Goal: Transaction & Acquisition: Book appointment/travel/reservation

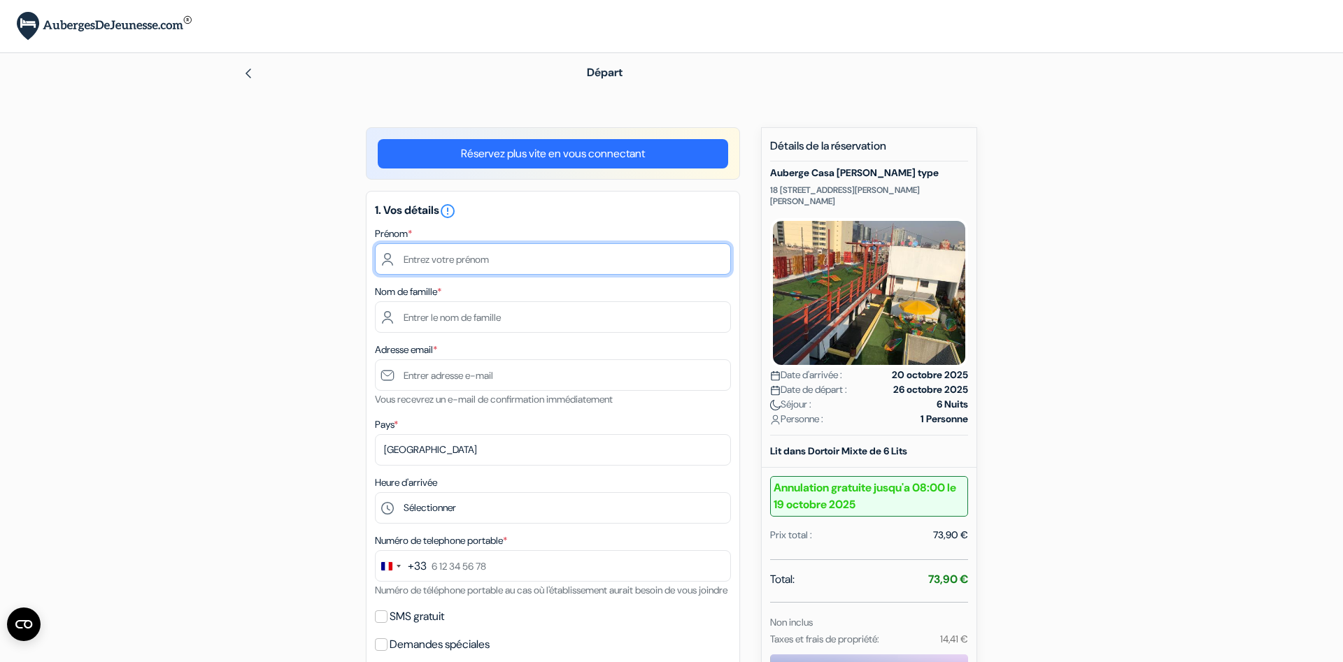
click at [432, 255] on input "text" at bounding box center [553, 258] width 356 height 31
type input "[PERSON_NAME]"
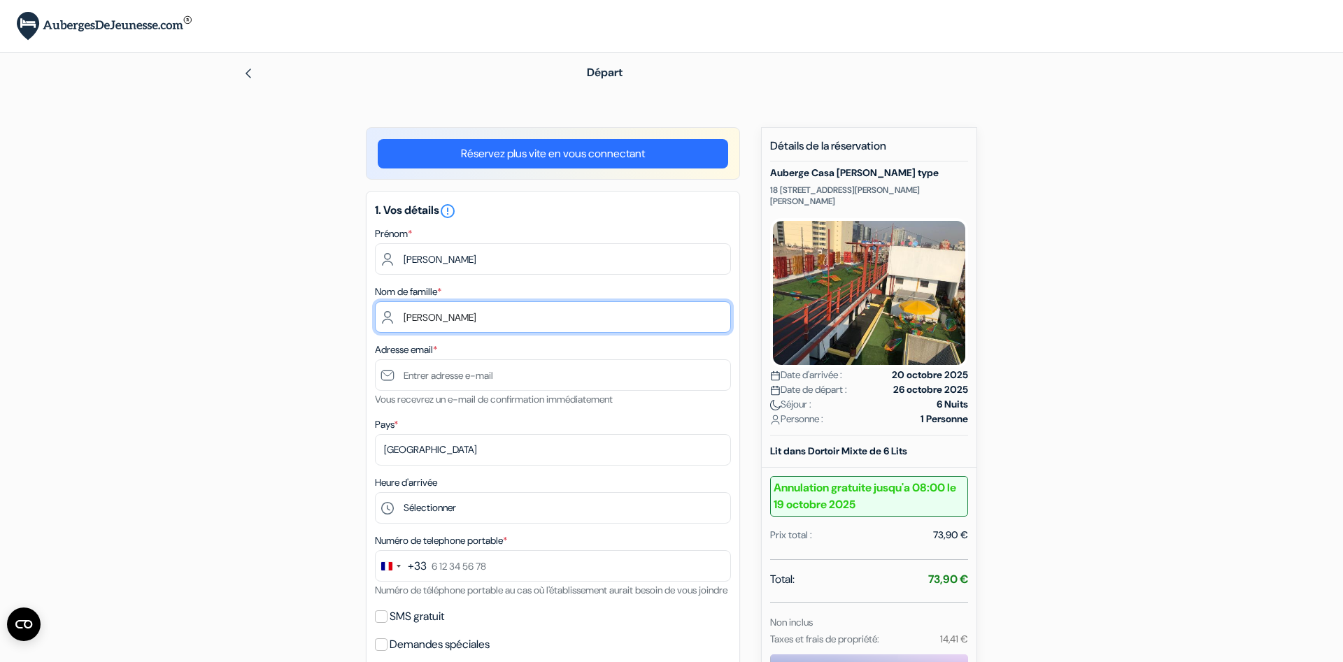
type input "Faivre"
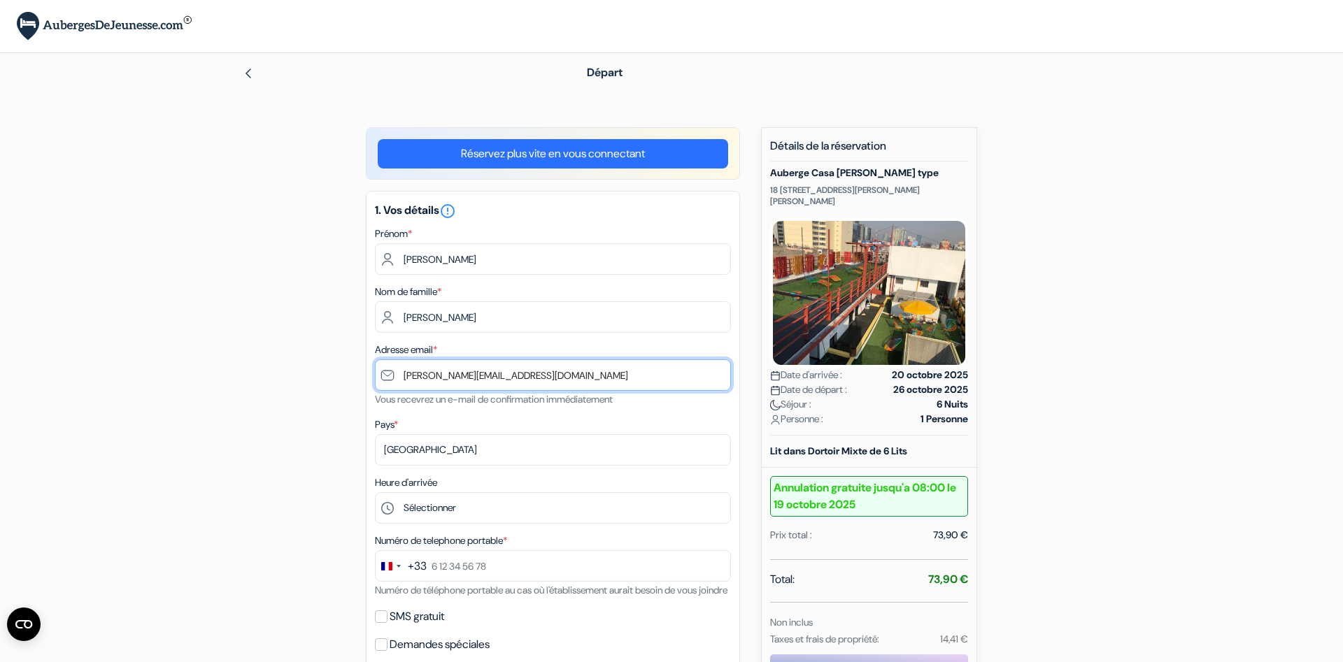
type input "[PERSON_NAME][EMAIL_ADDRESS][DOMAIN_NAME]"
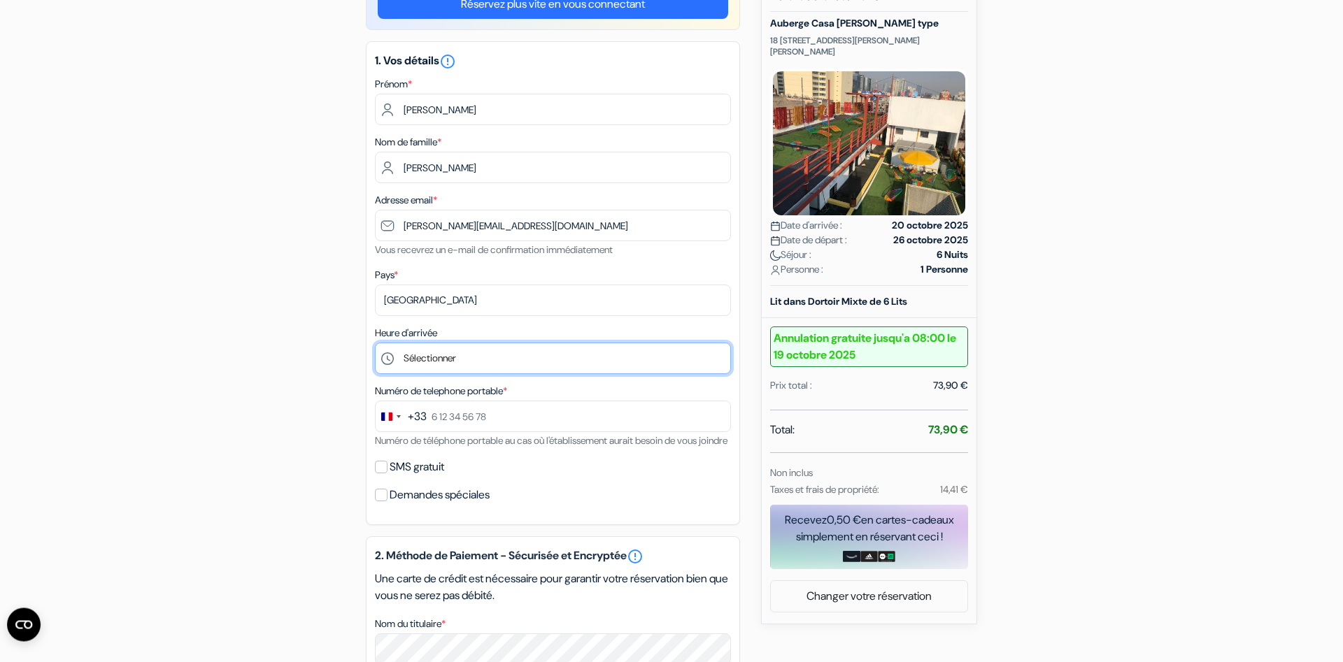
scroll to position [285, 0]
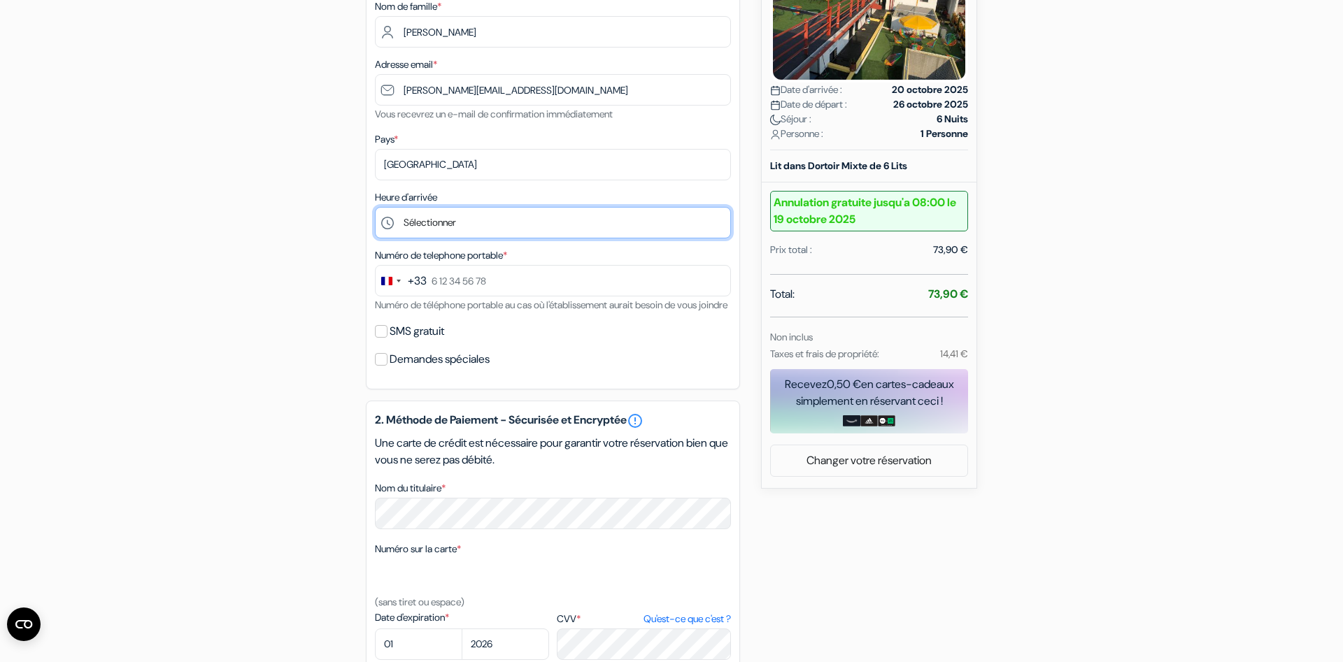
click at [375, 207] on select "Sélectionner 15:00 16:00 17:00 18:00 19:00 20:00 21:00 22:00" at bounding box center [553, 222] width 356 height 31
select select "21"
click option "21:00" at bounding box center [0, 0] width 0 height 0
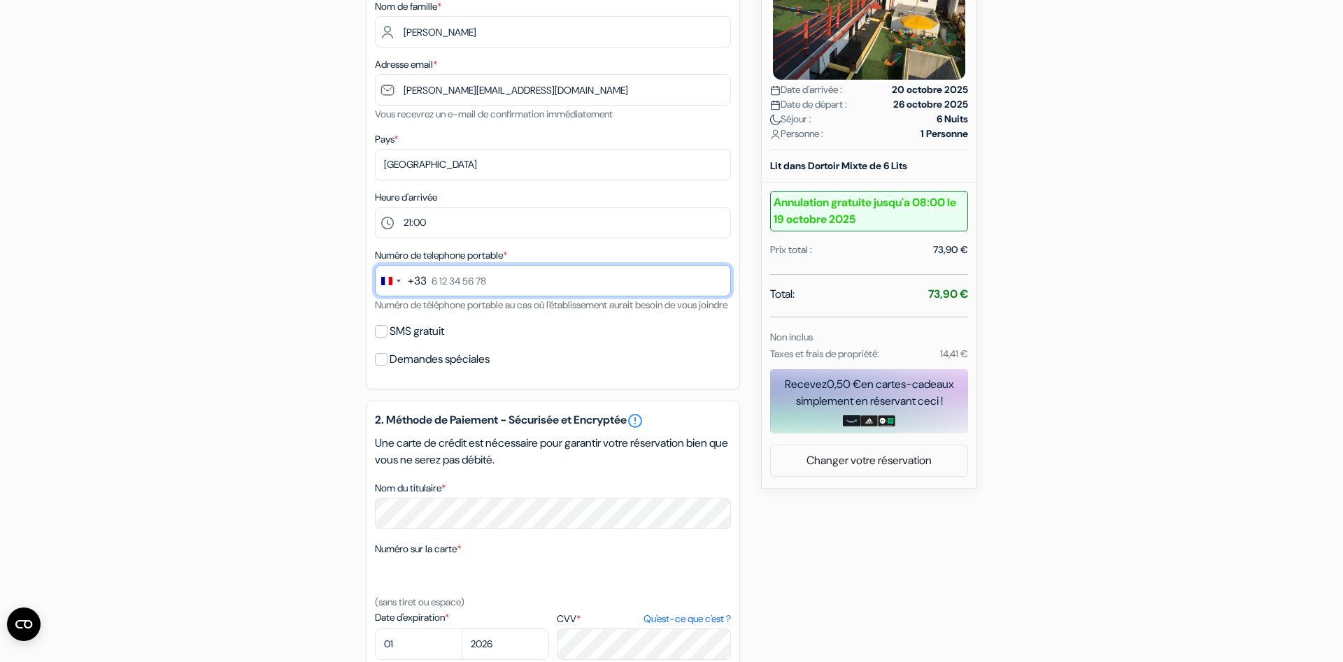
click at [474, 289] on input "text" at bounding box center [553, 280] width 356 height 31
type input "6 75 57 16 33"
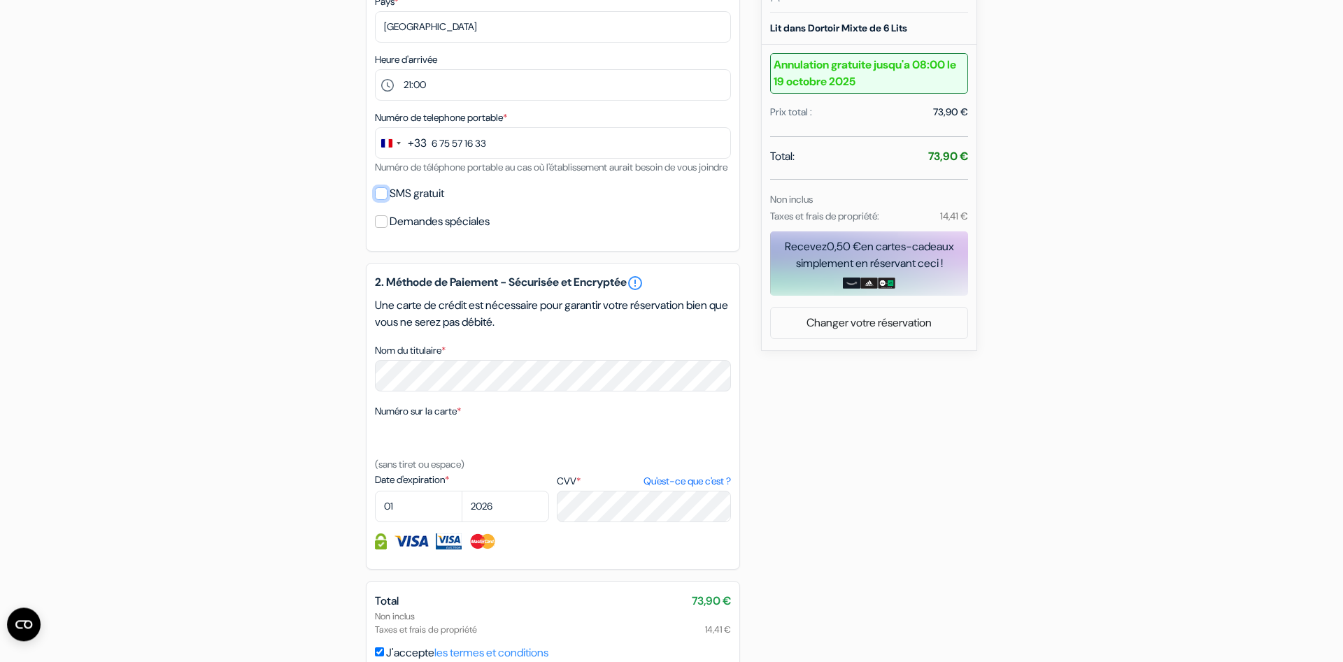
scroll to position [428, 0]
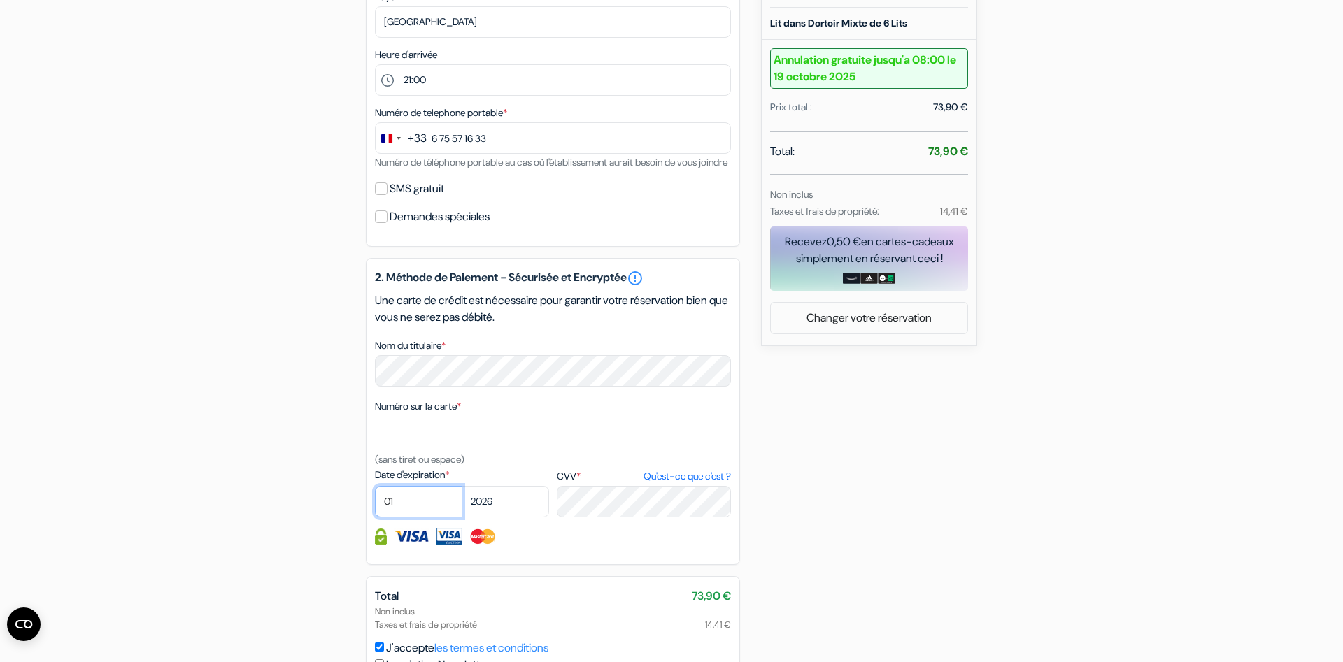
click at [375, 486] on select "01 02 03 04 05 06 07 08 09 10 11 12" at bounding box center [418, 501] width 87 height 31
select select "09"
click option "09" at bounding box center [0, 0] width 0 height 0
click at [462, 486] on select "2025 2026 2027 2028 2029 2030 2031 2032 2033 2034 2035 2036 2037 2038 2039 2040…" at bounding box center [505, 501] width 87 height 31
select select "2027"
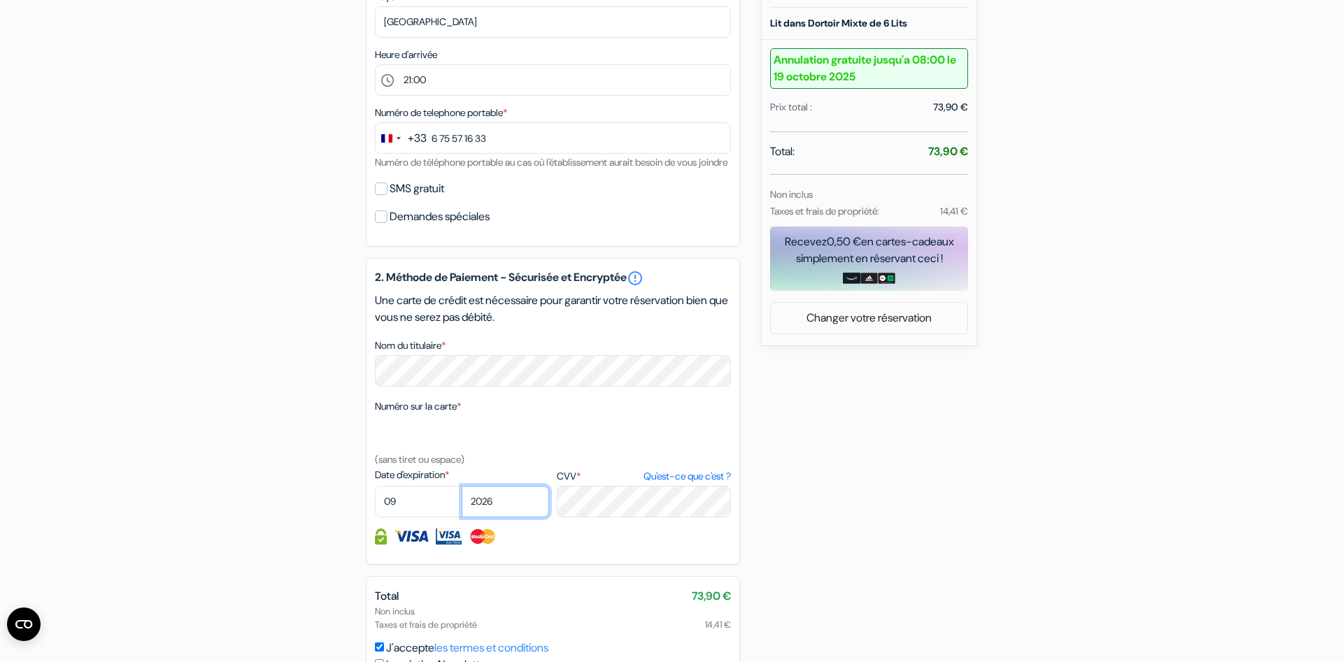
click option "2027" at bounding box center [0, 0] width 0 height 0
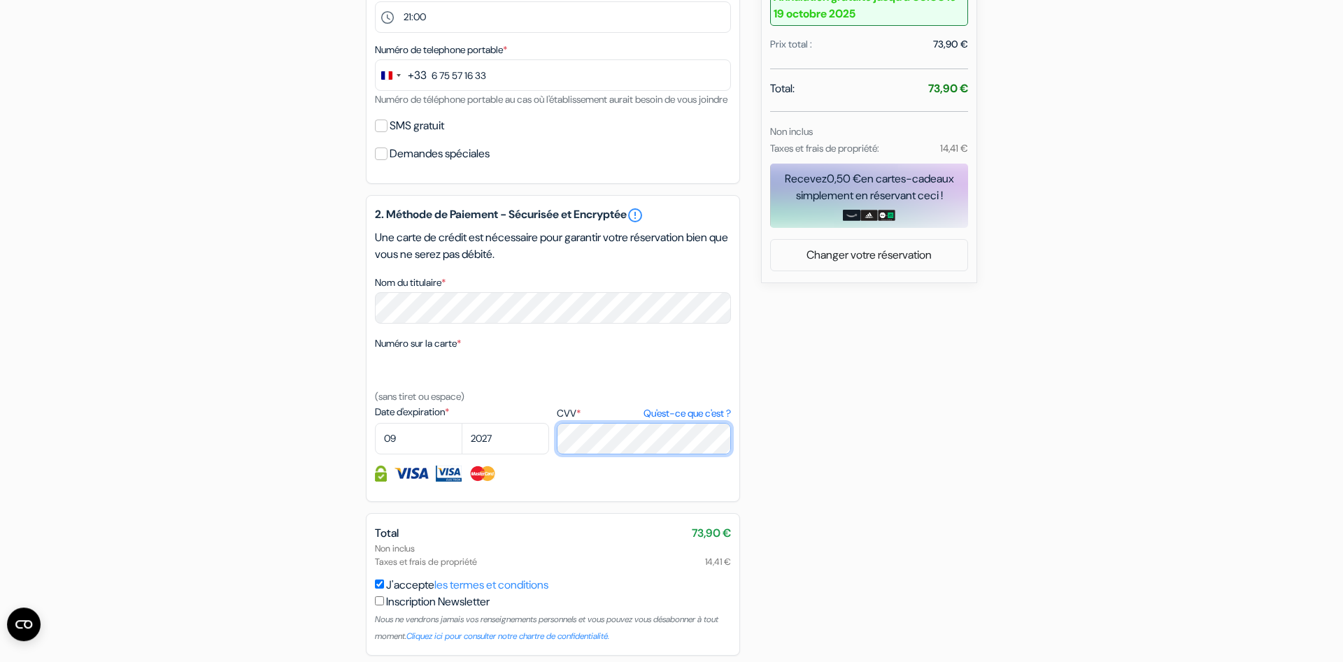
scroll to position [562, 0]
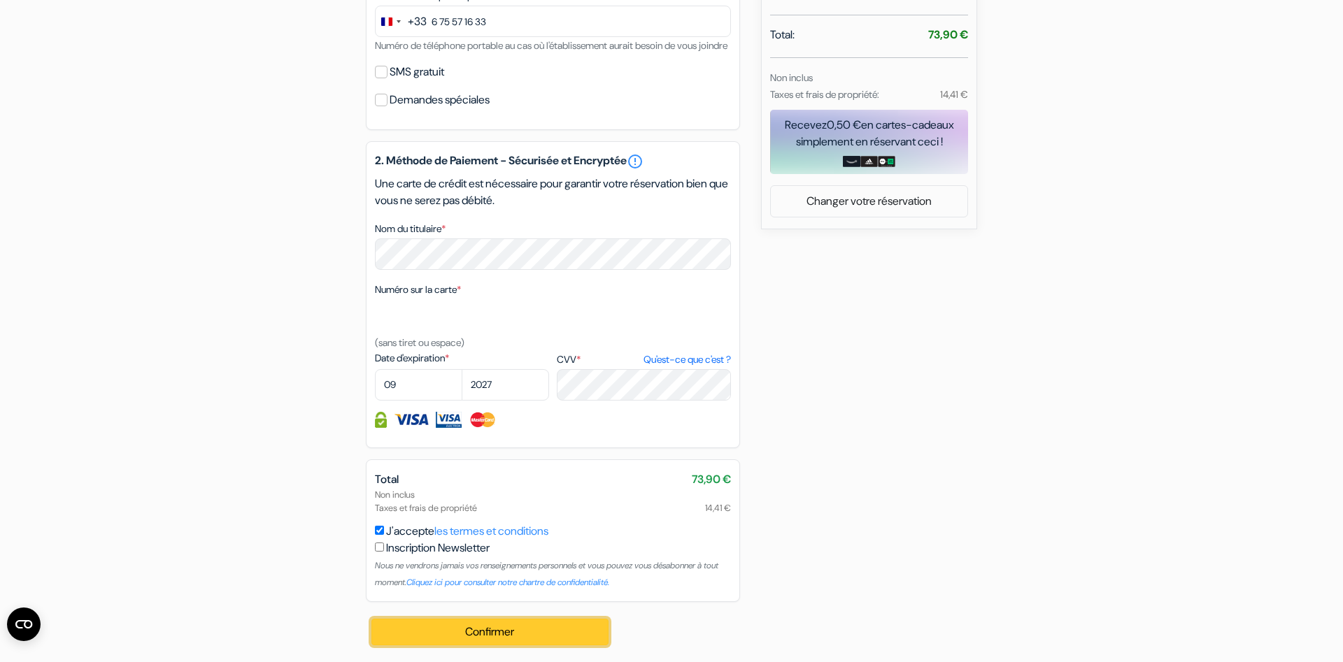
click at [437, 636] on button "Confirmer Loading..." at bounding box center [489, 632] width 237 height 27
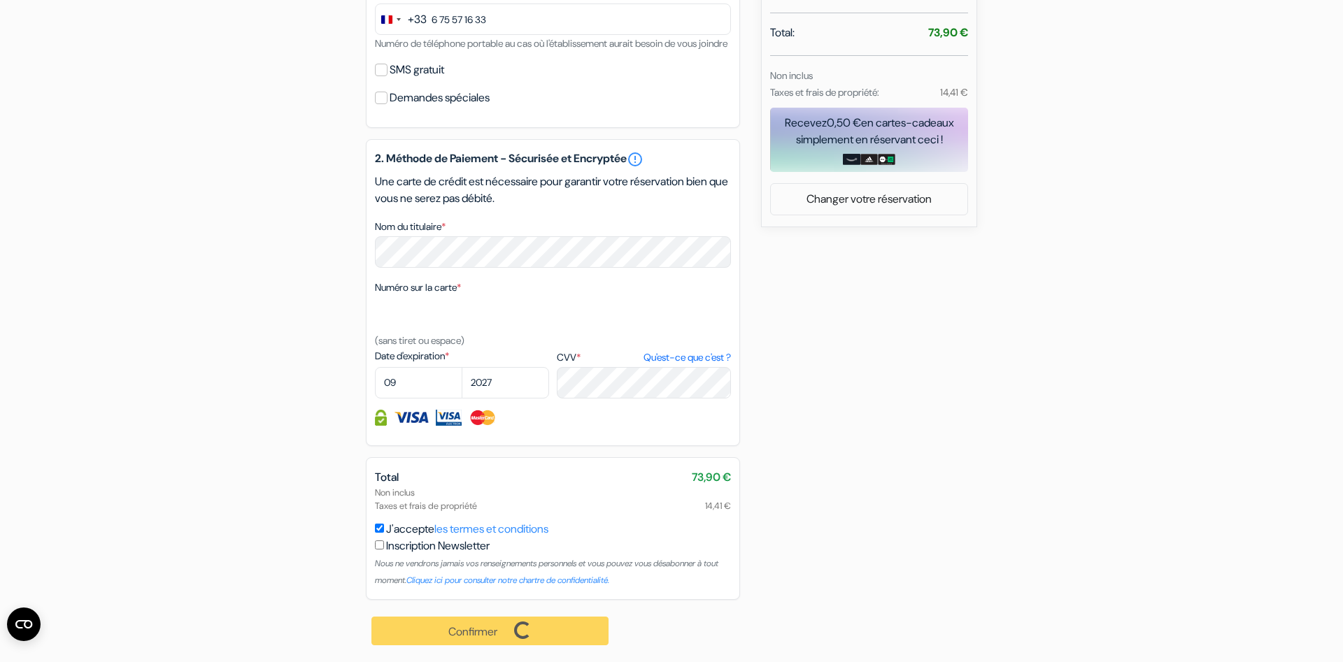
click at [510, 639] on div "Confirmer Loading... Traitement de la demande..." at bounding box center [491, 631] width 250 height 62
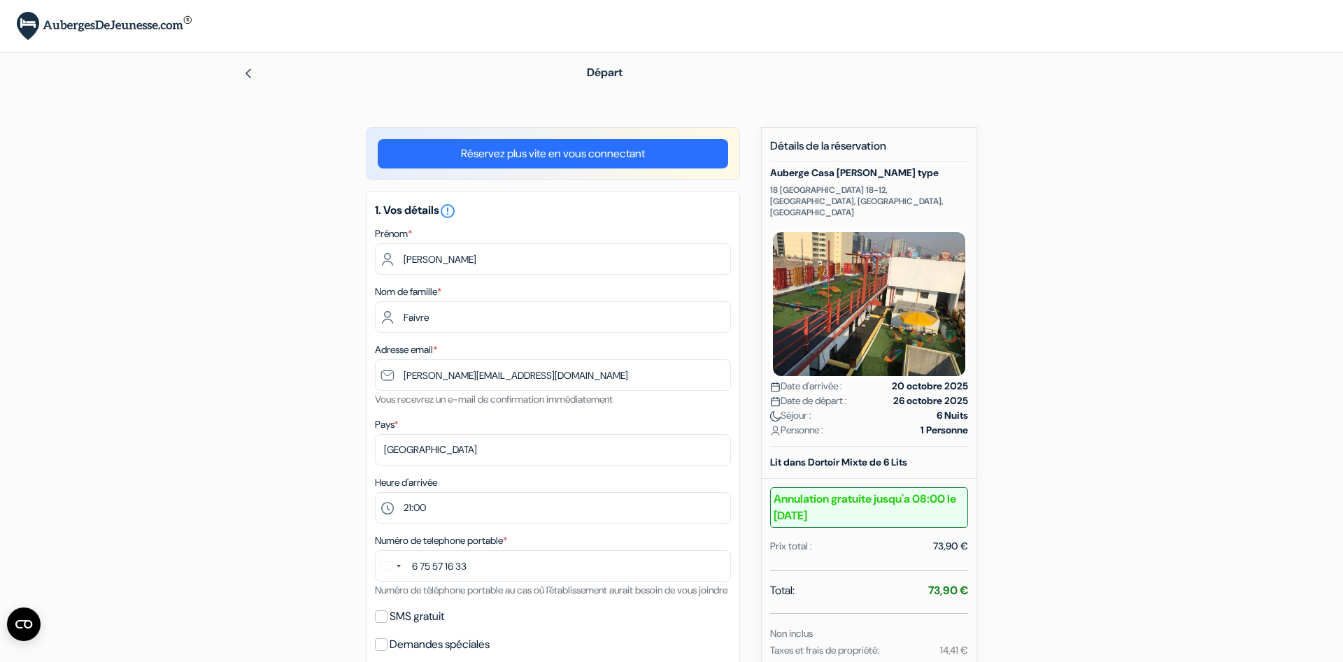
select select "21"
select select "09"
select select "2027"
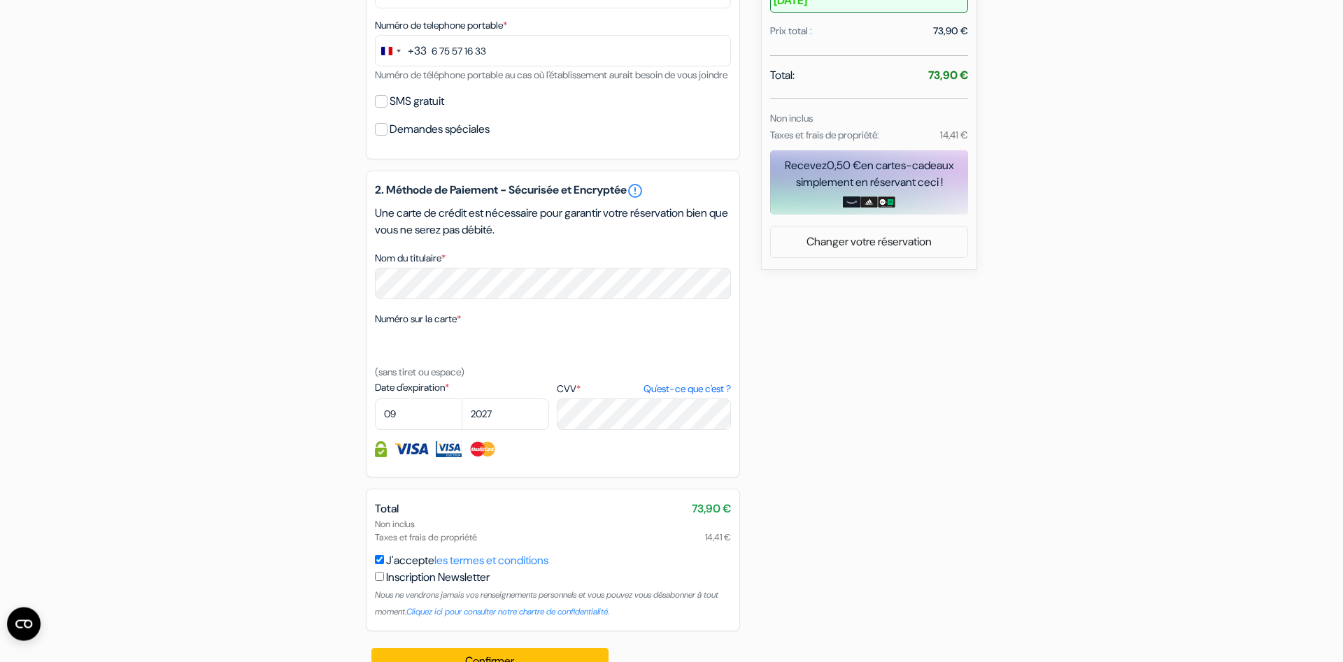
scroll to position [562, 0]
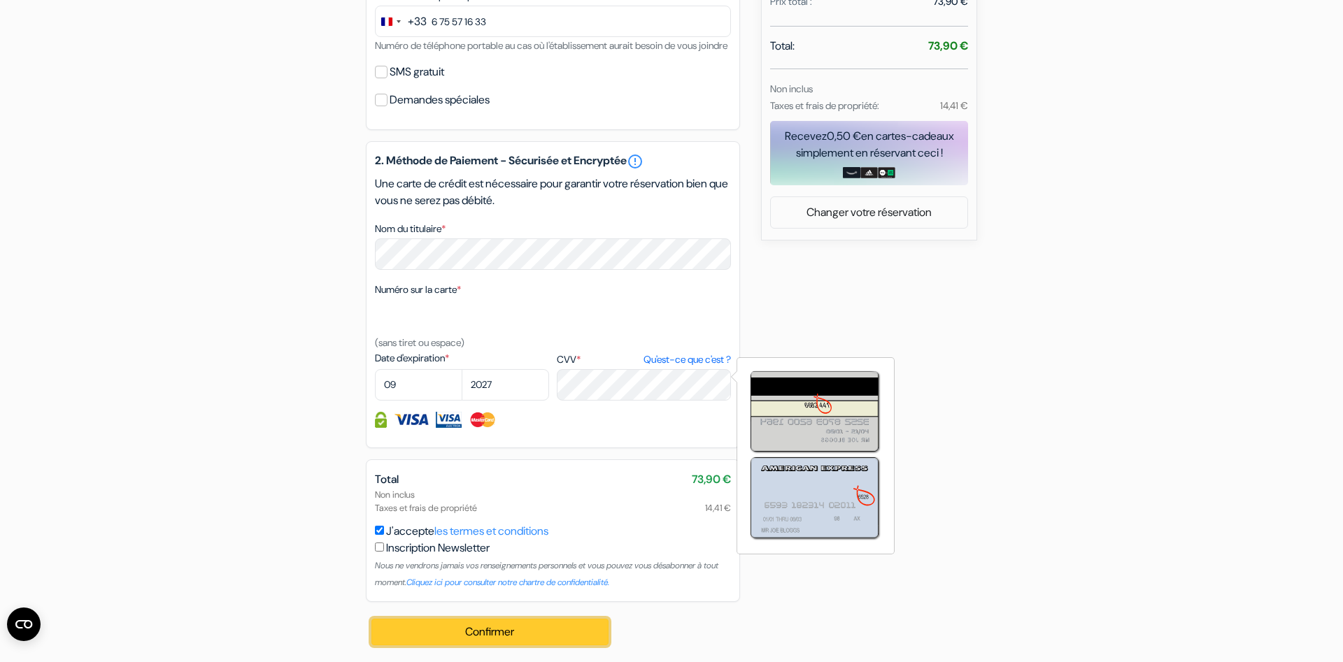
click at [492, 623] on button "Confirmer Loading..." at bounding box center [489, 632] width 237 height 27
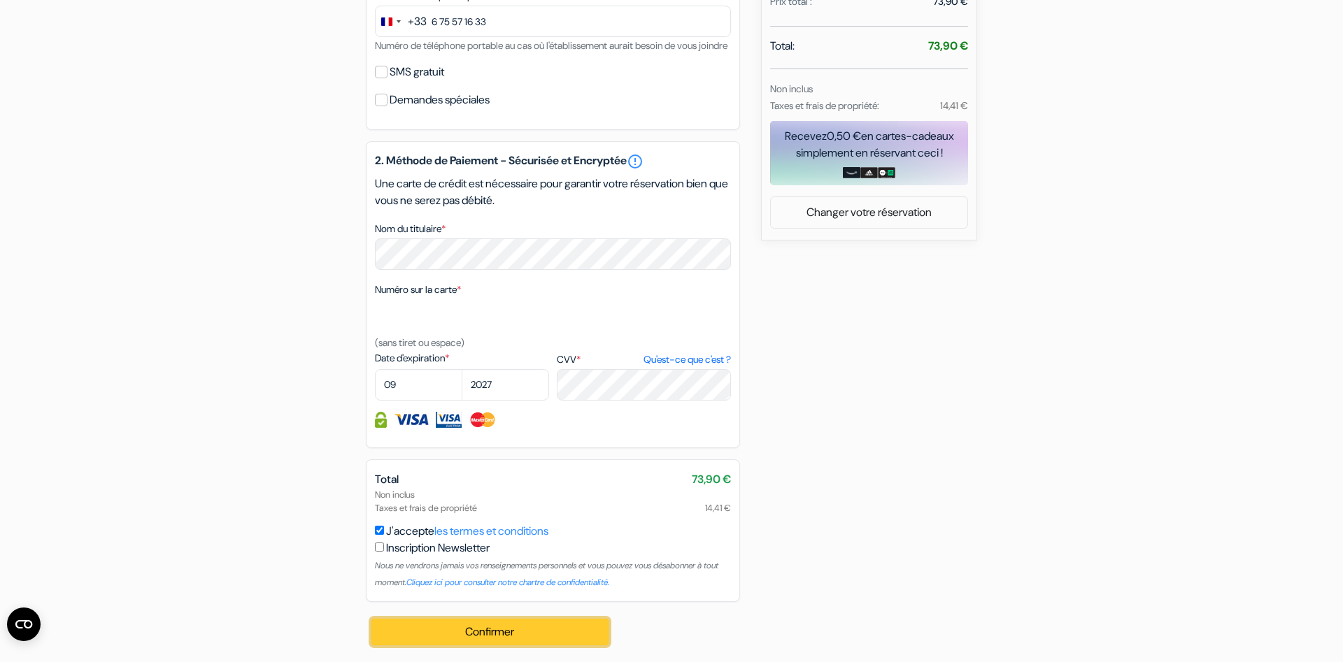
click at [492, 623] on button "Confirmer Loading..." at bounding box center [489, 632] width 237 height 27
click at [537, 637] on button "Confirmer Loading..." at bounding box center [489, 632] width 237 height 27
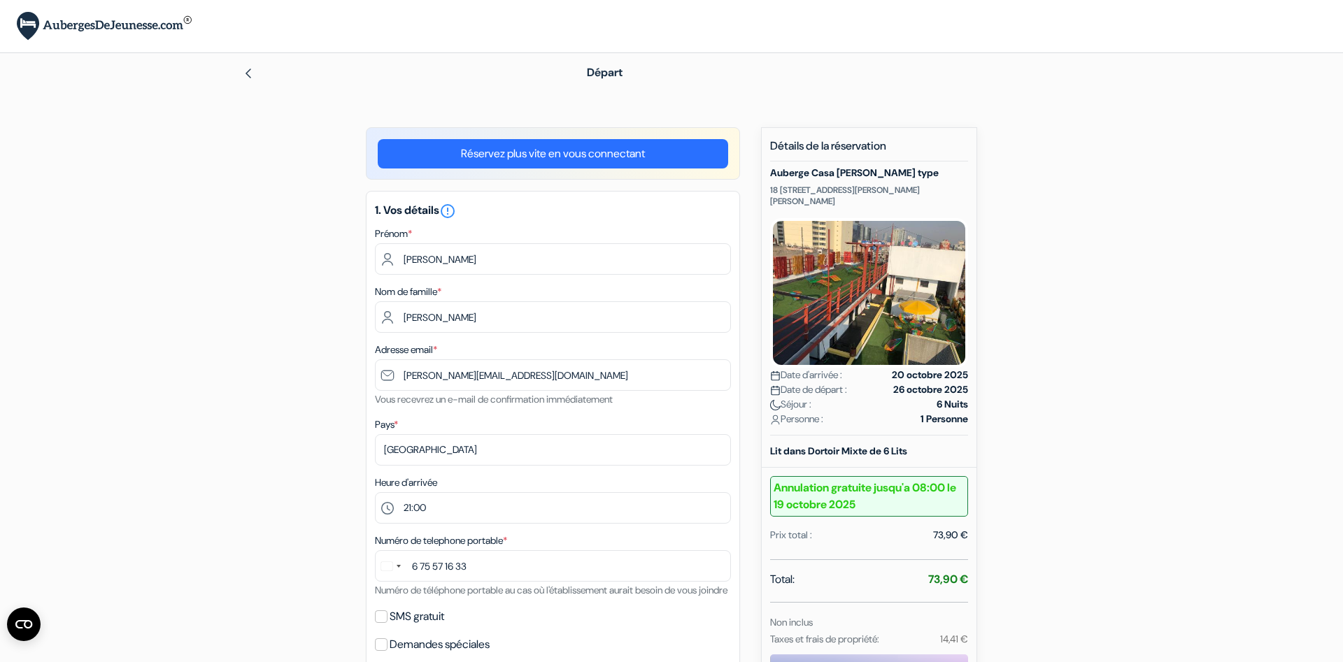
select select "21"
select select "09"
select select "2027"
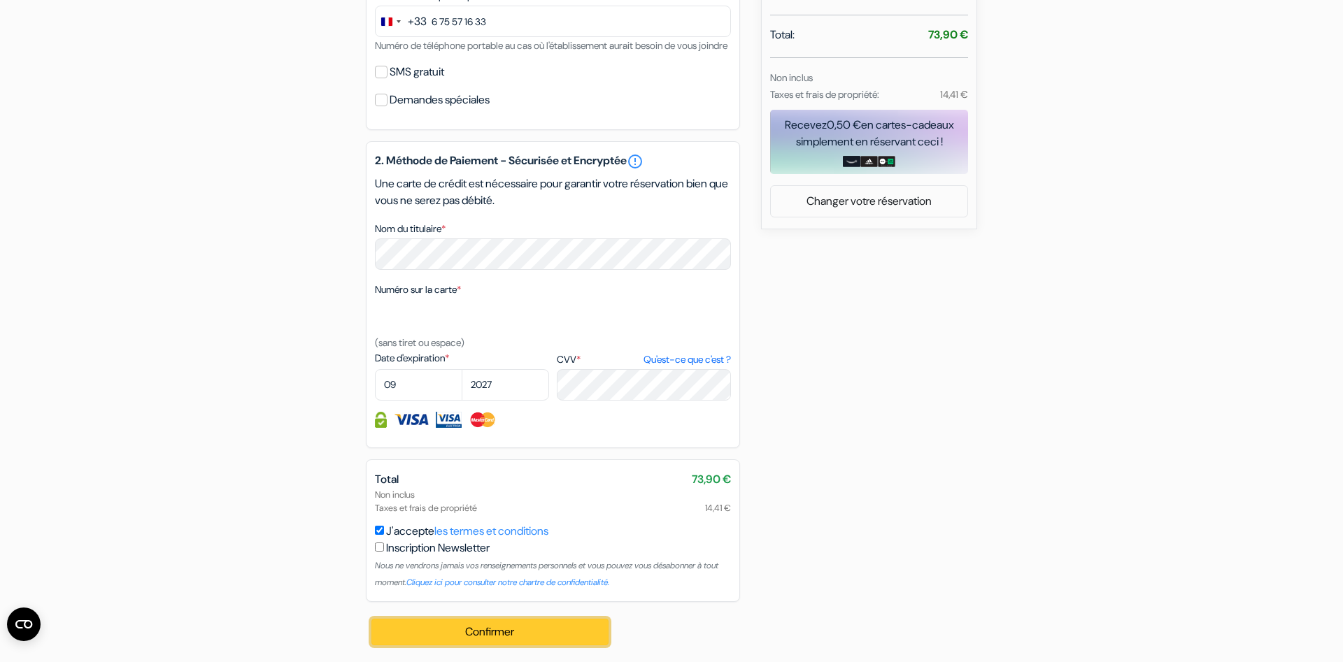
click at [558, 627] on button "Confirmer Loading..." at bounding box center [489, 632] width 237 height 27
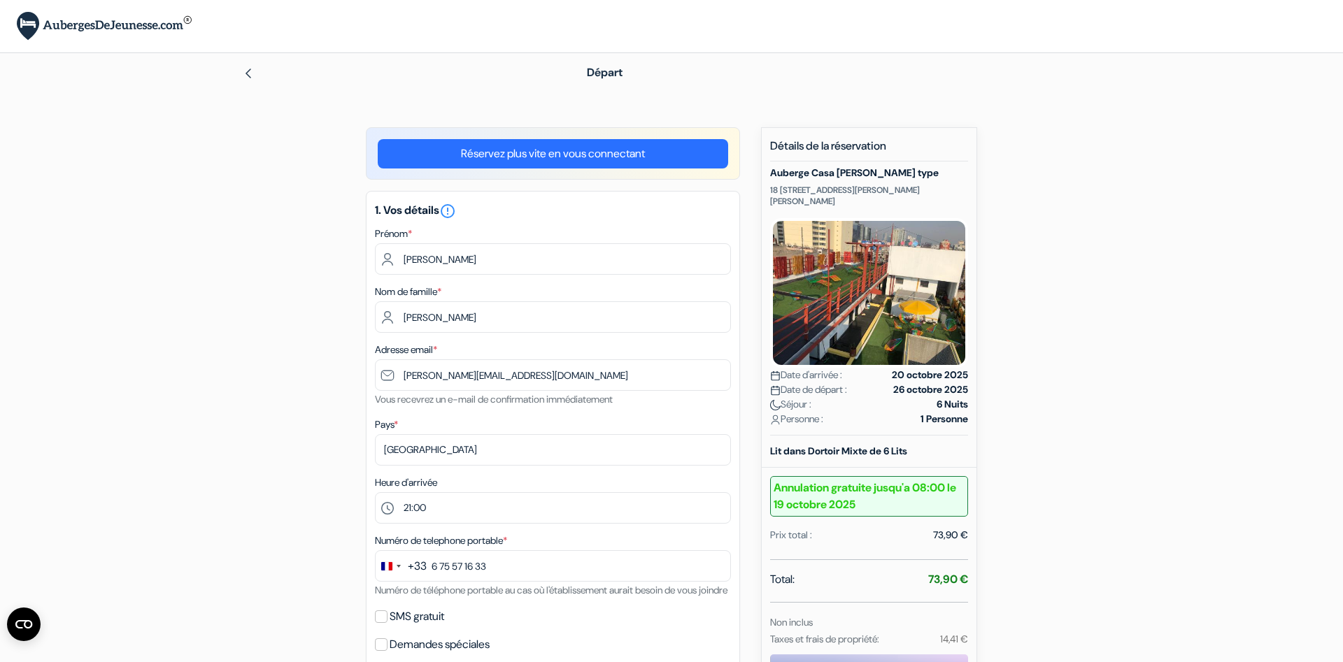
click at [236, 66] on div "Départ" at bounding box center [671, 72] width 923 height 39
click at [246, 77] on img at bounding box center [248, 73] width 11 height 11
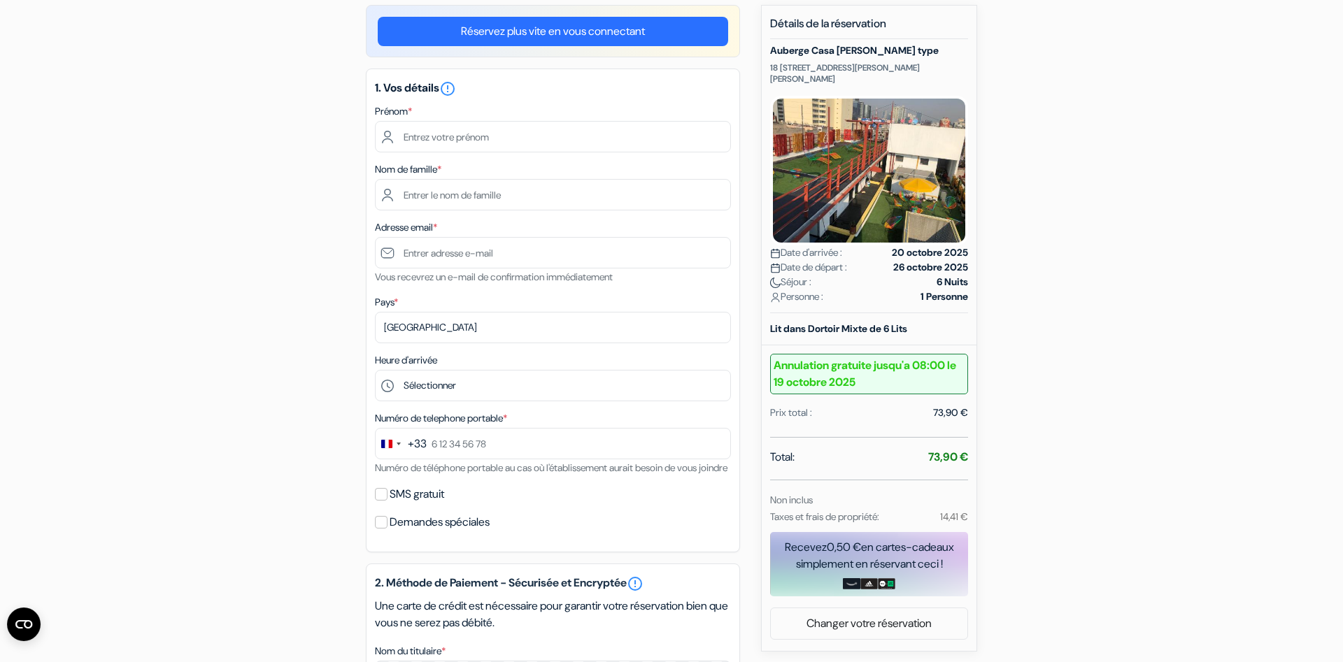
scroll to position [143, 0]
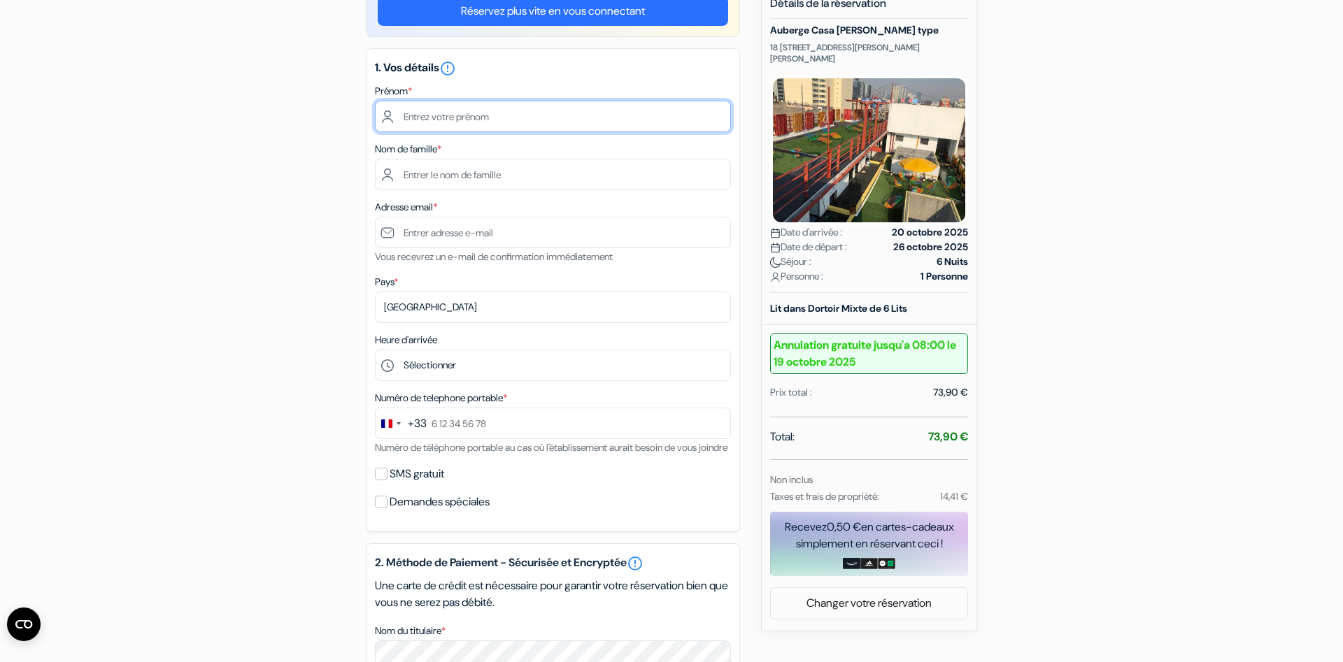
click at [475, 131] on input "text" at bounding box center [553, 116] width 356 height 31
type input "[PERSON_NAME]"
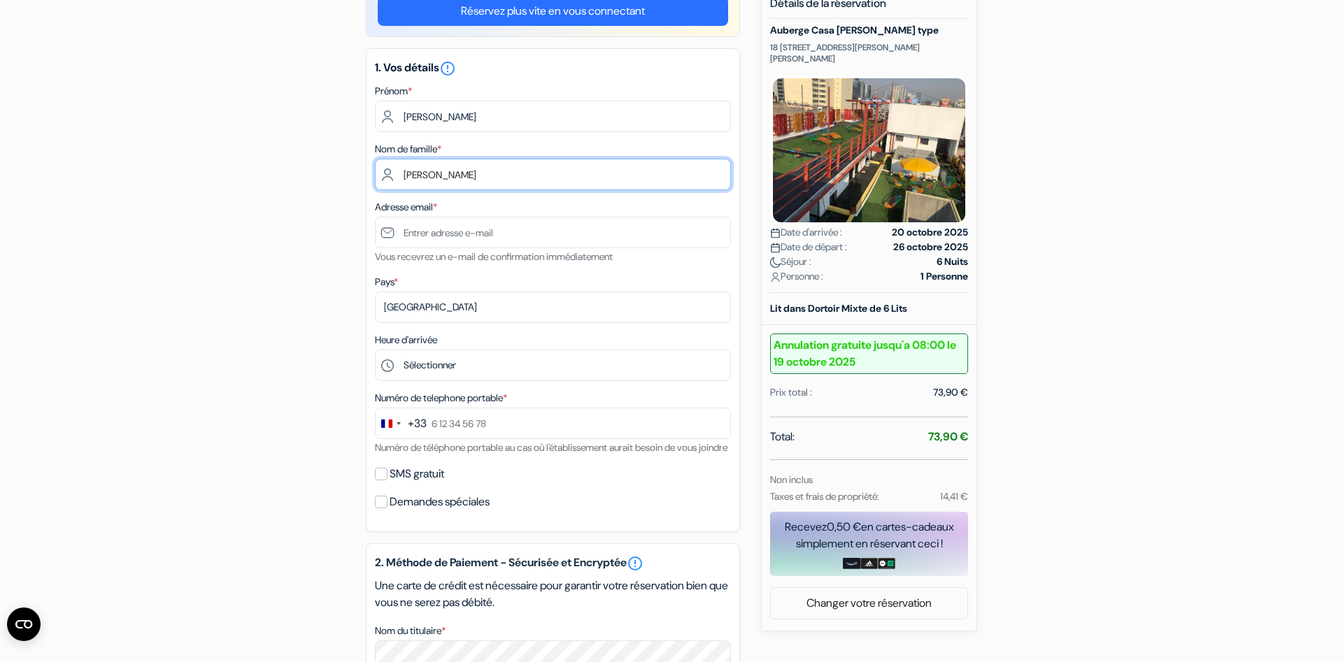
type input "Faivre"
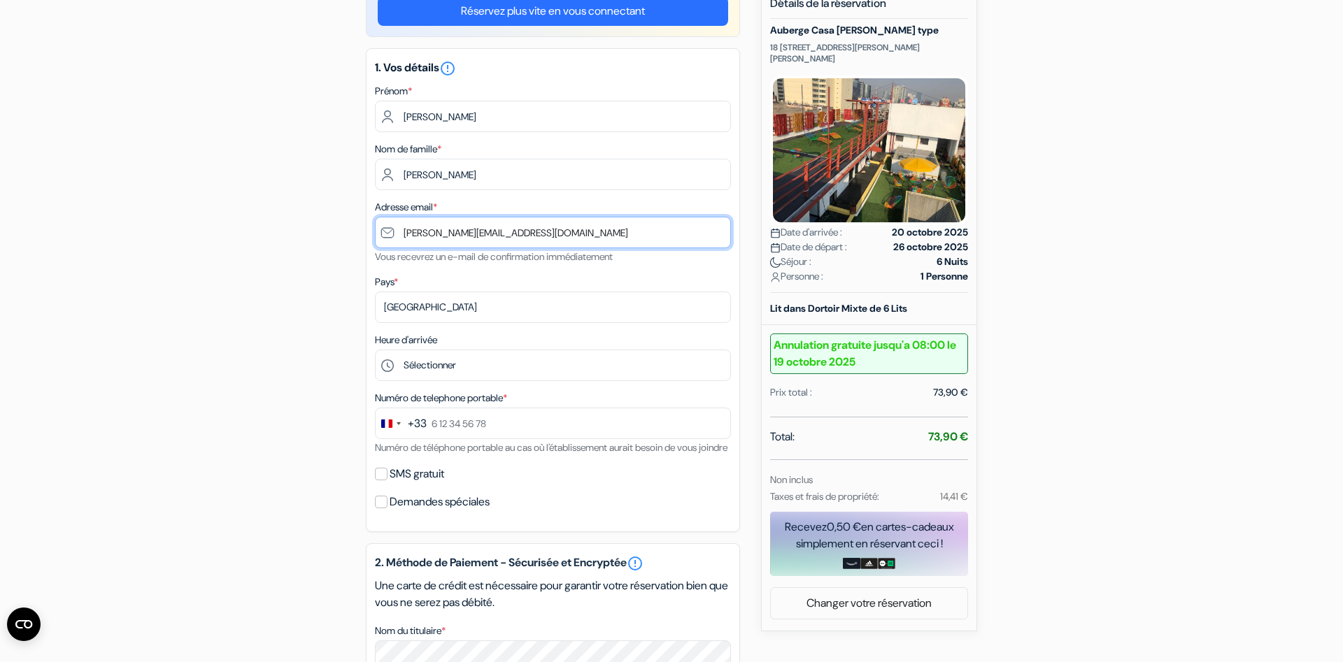
type input "[PERSON_NAME][EMAIL_ADDRESS][DOMAIN_NAME]"
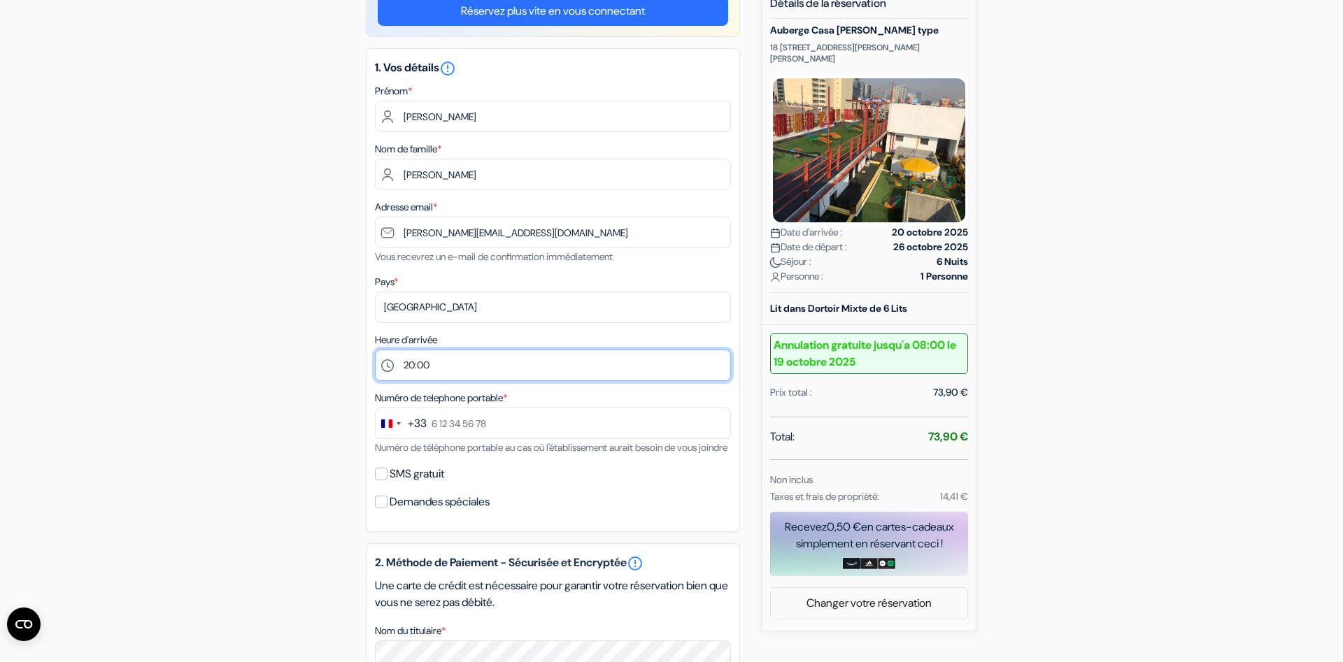
select select "21"
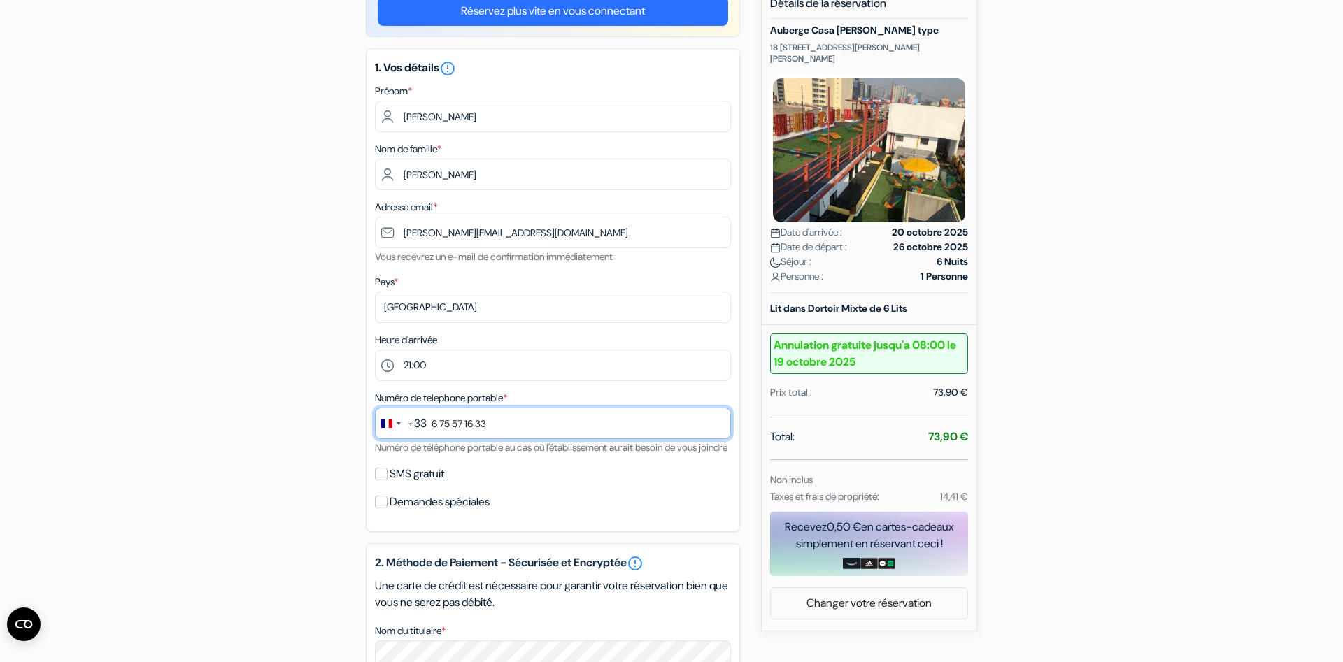
type input "6 75 57 16 33"
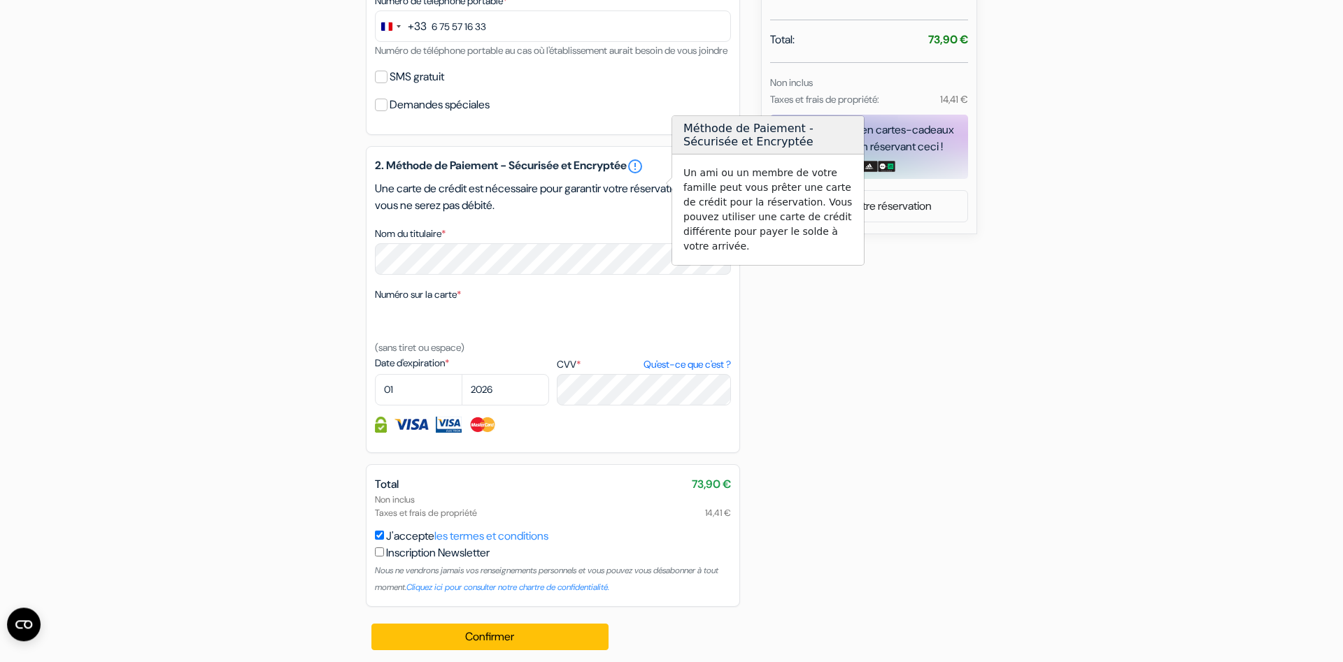
scroll to position [562, 0]
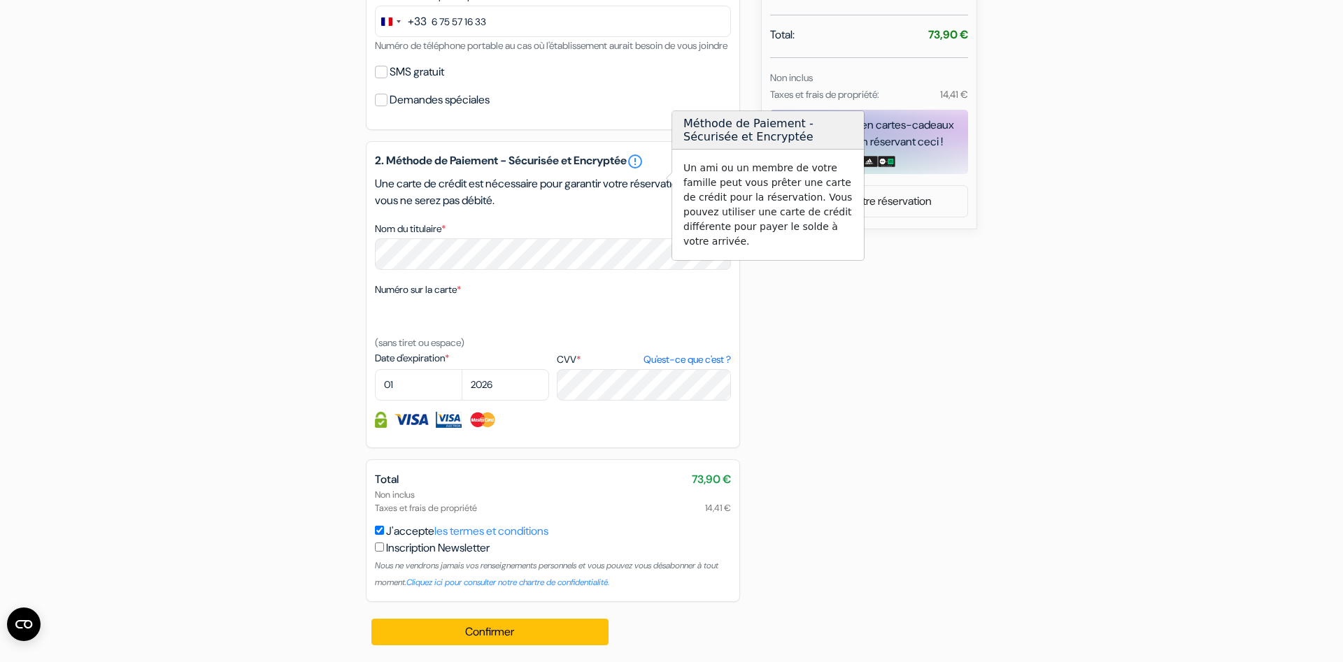
click at [471, 299] on div "Numéro sur la carte * (sans tiret ou espace)" at bounding box center [553, 316] width 356 height 70
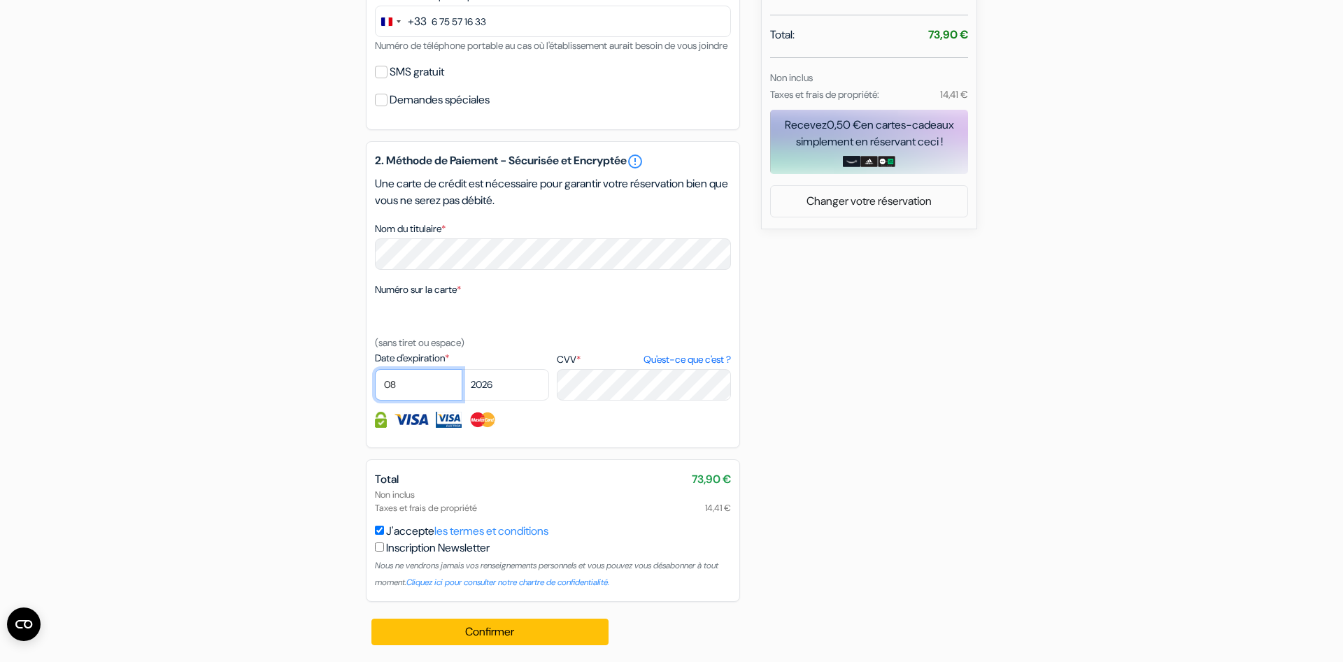
select select "09"
click at [481, 628] on button "Confirmer Loading..." at bounding box center [489, 632] width 237 height 27
click at [503, 644] on button "Confirmer Loading..." at bounding box center [489, 632] width 237 height 27
click at [499, 632] on button "Confirmer Loading..." at bounding box center [489, 632] width 237 height 27
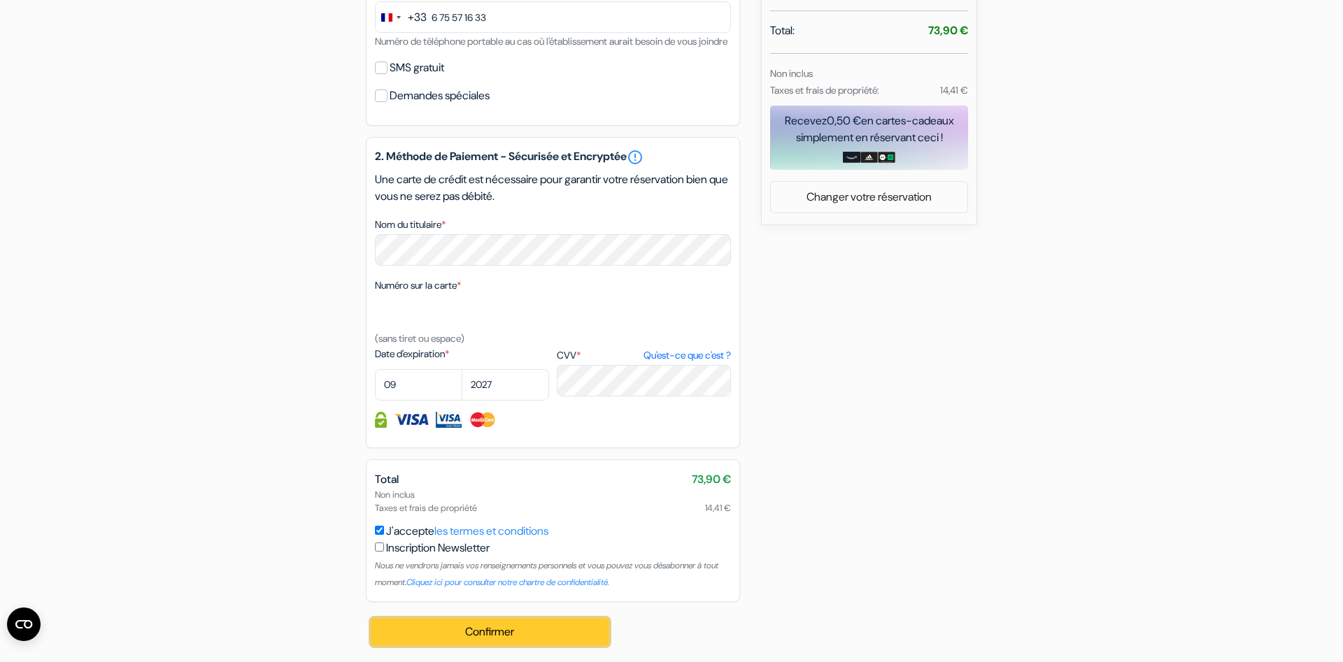
click at [541, 644] on button "Confirmer Loading..." at bounding box center [489, 632] width 237 height 27
click at [450, 425] on img at bounding box center [448, 420] width 25 height 16
click at [416, 423] on img at bounding box center [411, 420] width 35 height 16
click at [383, 428] on img at bounding box center [381, 420] width 12 height 16
select select "2026"
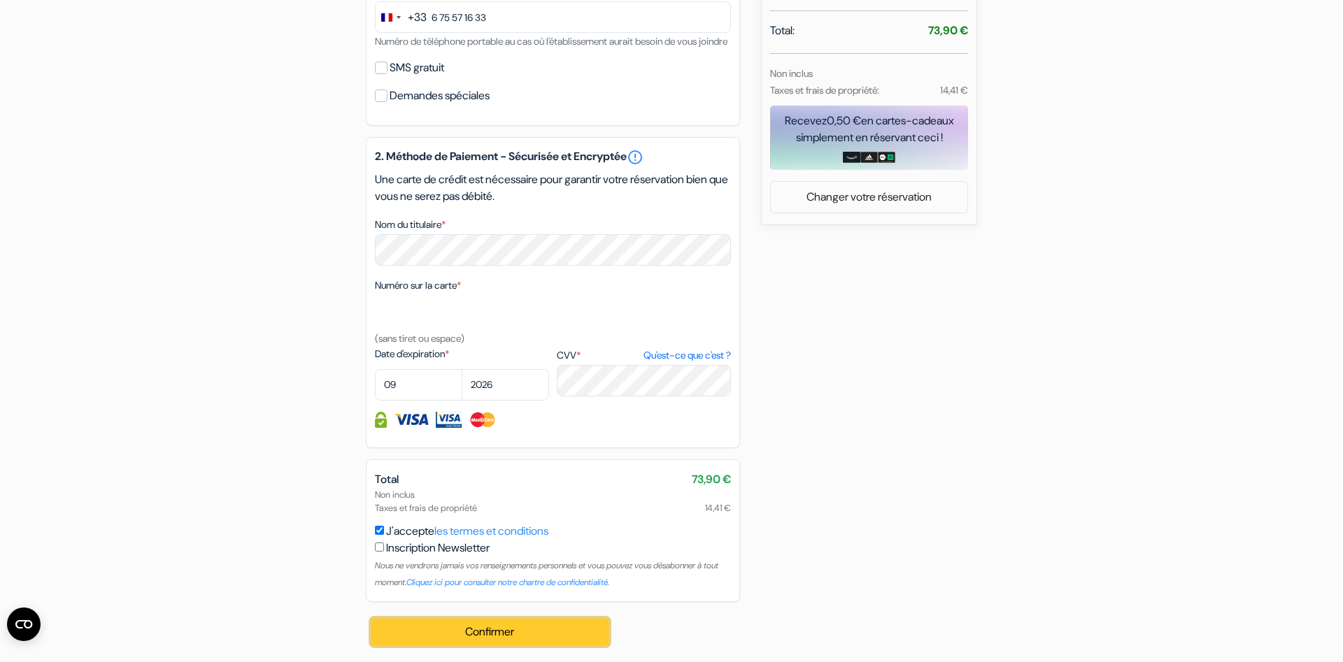
click at [535, 642] on button "Confirmer Loading..." at bounding box center [489, 632] width 237 height 27
click at [447, 557] on label "Inscription Newsletter" at bounding box center [438, 548] width 104 height 17
click at [384, 535] on input "J'accepte les termes et conditions" at bounding box center [379, 530] width 9 height 9
checkbox input "false"
click at [385, 552] on div "Inscription Newsletter Nous ne vendrons jamais vos renseignements personnels et…" at bounding box center [553, 565] width 356 height 50
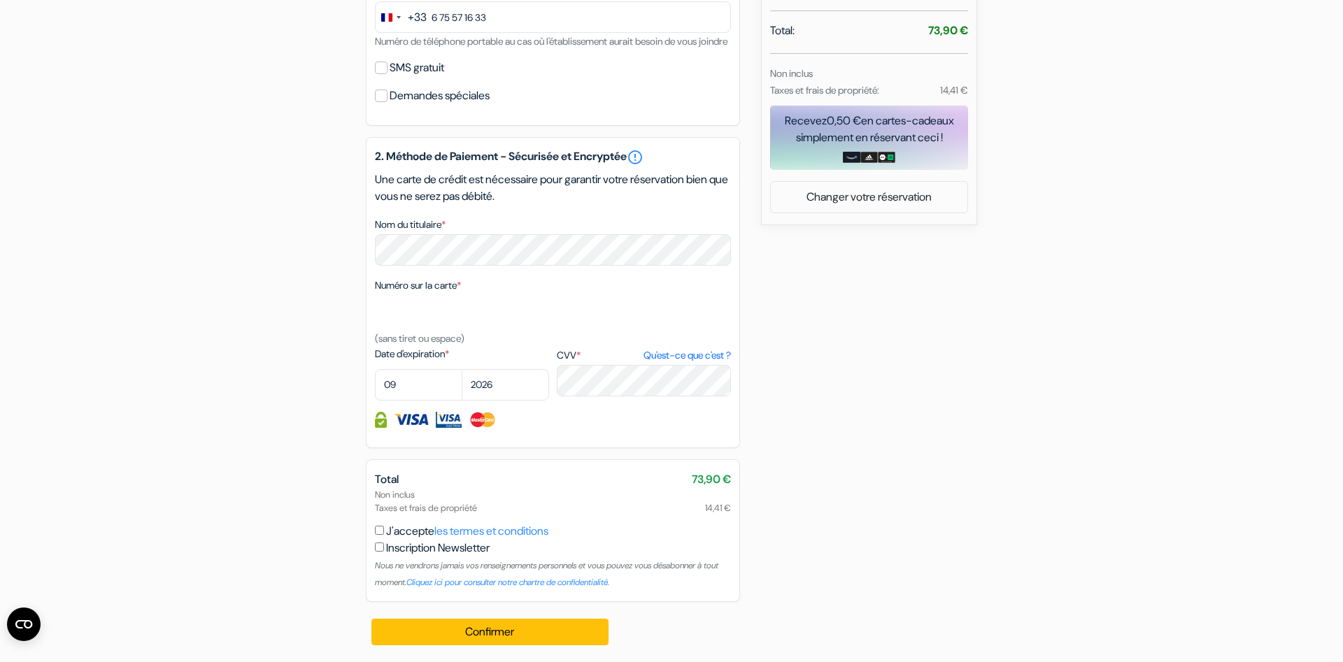
click at [381, 552] on input "checkbox" at bounding box center [379, 547] width 9 height 9
checkbox input "true"
click at [383, 535] on input "J'accepte les termes et conditions" at bounding box center [379, 530] width 9 height 9
checkbox input "true"
click at [416, 623] on div "Confirmer Loading... Traitement de la demande..." at bounding box center [491, 632] width 250 height 60
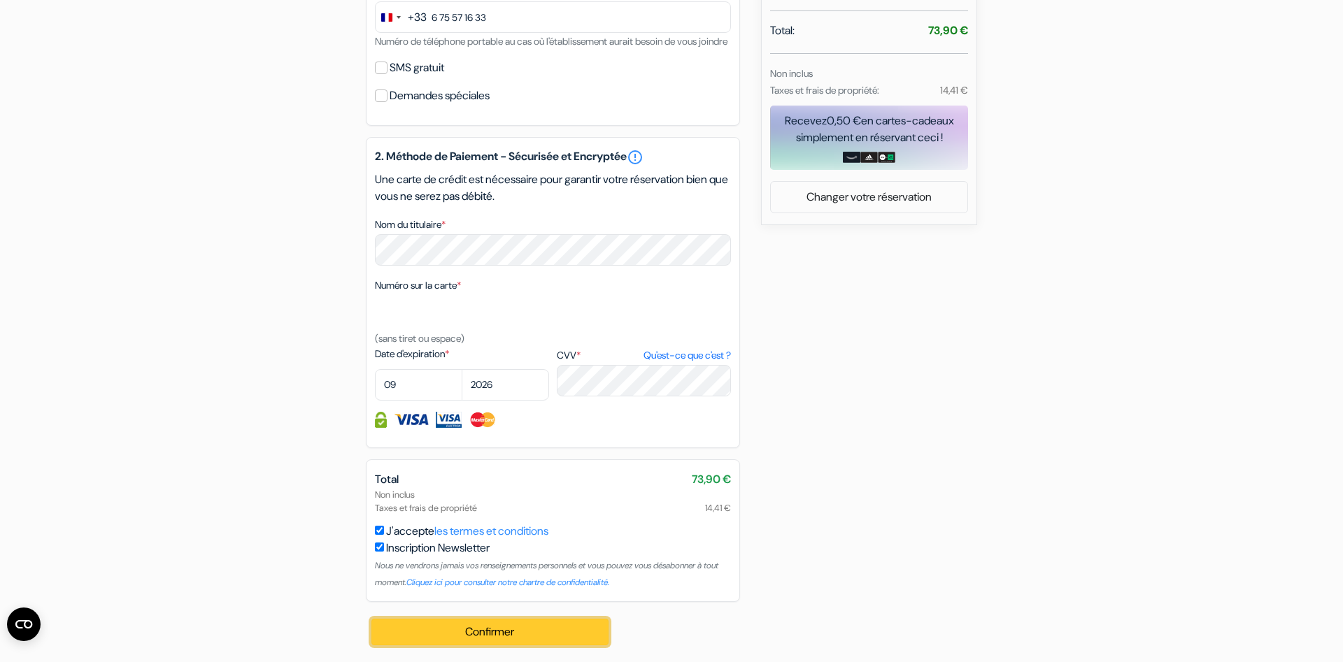
click at [417, 632] on button "Confirmer Loading..." at bounding box center [489, 632] width 237 height 27
click at [381, 552] on input "checkbox" at bounding box center [379, 547] width 9 height 9
checkbox input "false"
click at [423, 632] on button "Confirmer Loading..." at bounding box center [489, 632] width 237 height 27
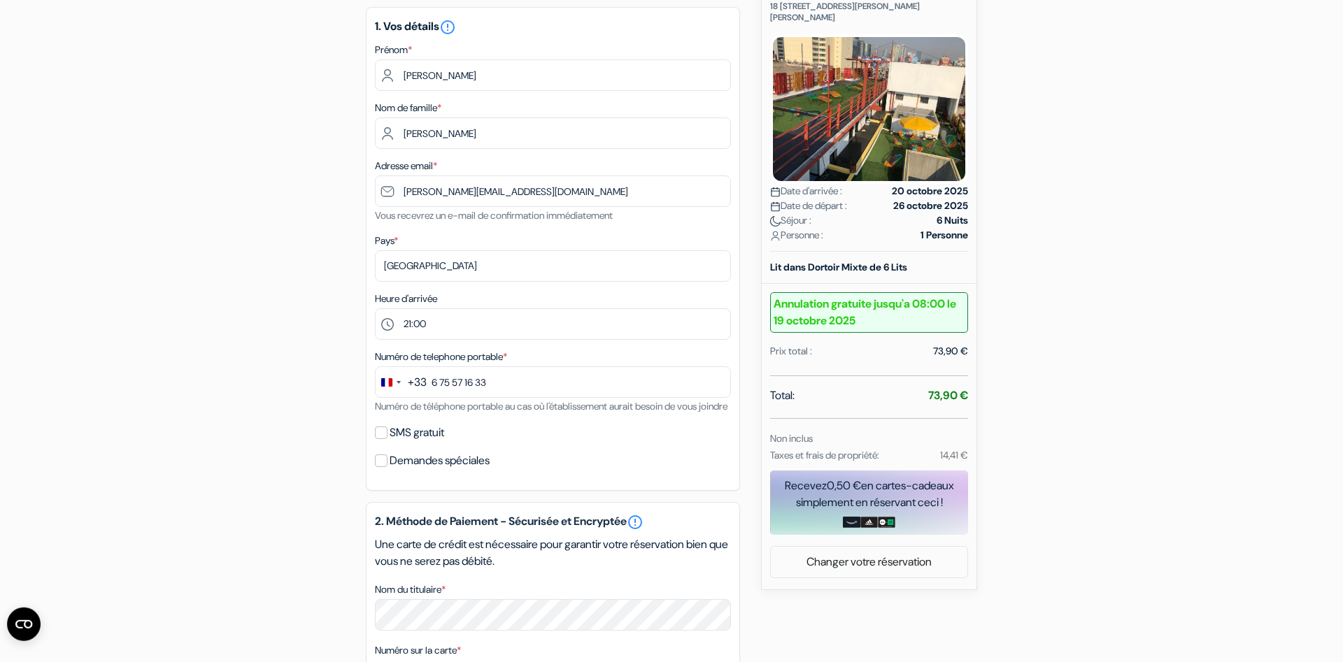
scroll to position [0, 0]
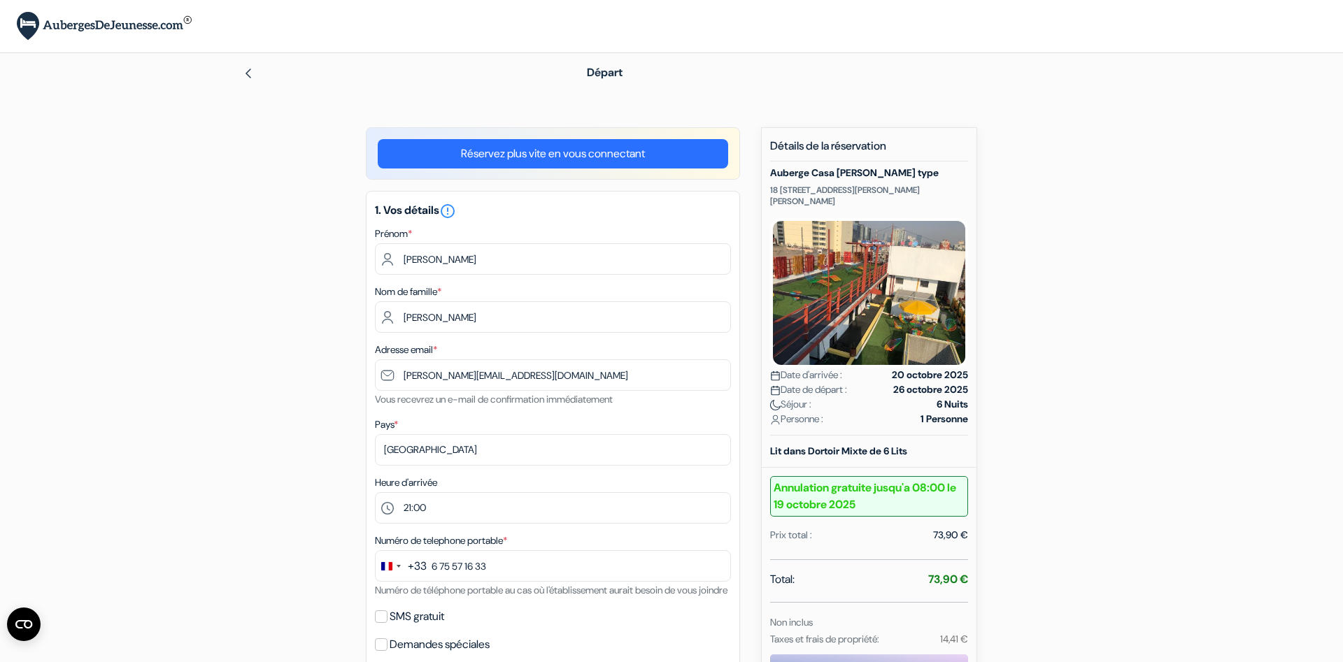
click at [243, 64] on div at bounding box center [392, 72] width 299 height 17
click at [250, 81] on div "Départ" at bounding box center [671, 72] width 923 height 39
click at [245, 67] on link at bounding box center [248, 72] width 11 height 15
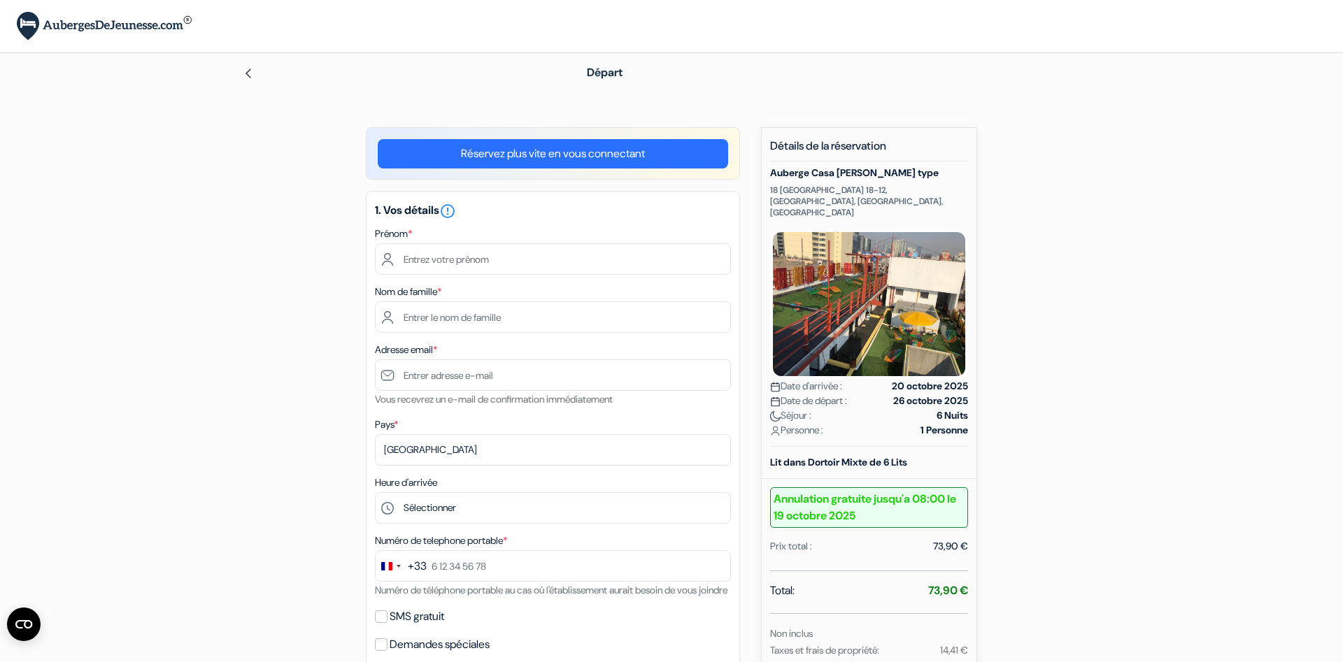
click at [600, 160] on link "Réservez plus vite en vous connectant" at bounding box center [553, 153] width 350 height 29
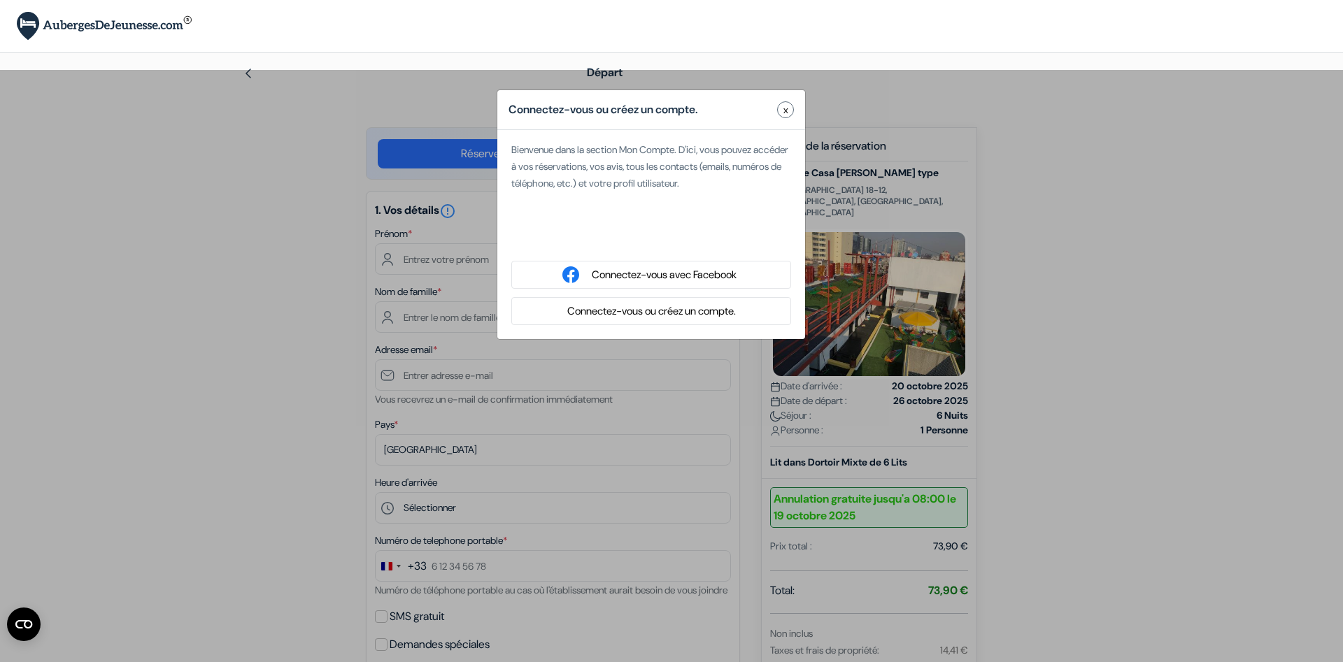
click at [641, 310] on button "Connectez-vous ou créez un compte." at bounding box center [651, 311] width 177 height 17
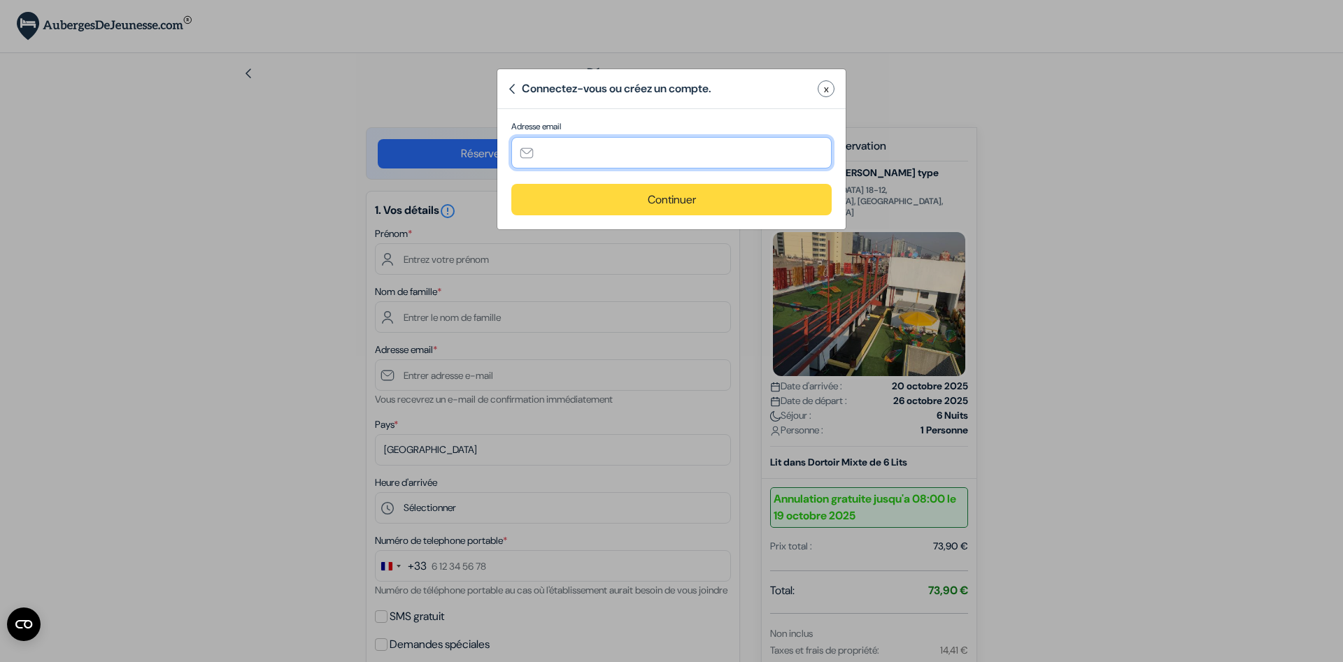
click at [576, 156] on input "text" at bounding box center [671, 152] width 320 height 31
type input "[PERSON_NAME][EMAIL_ADDRESS][DOMAIN_NAME]"
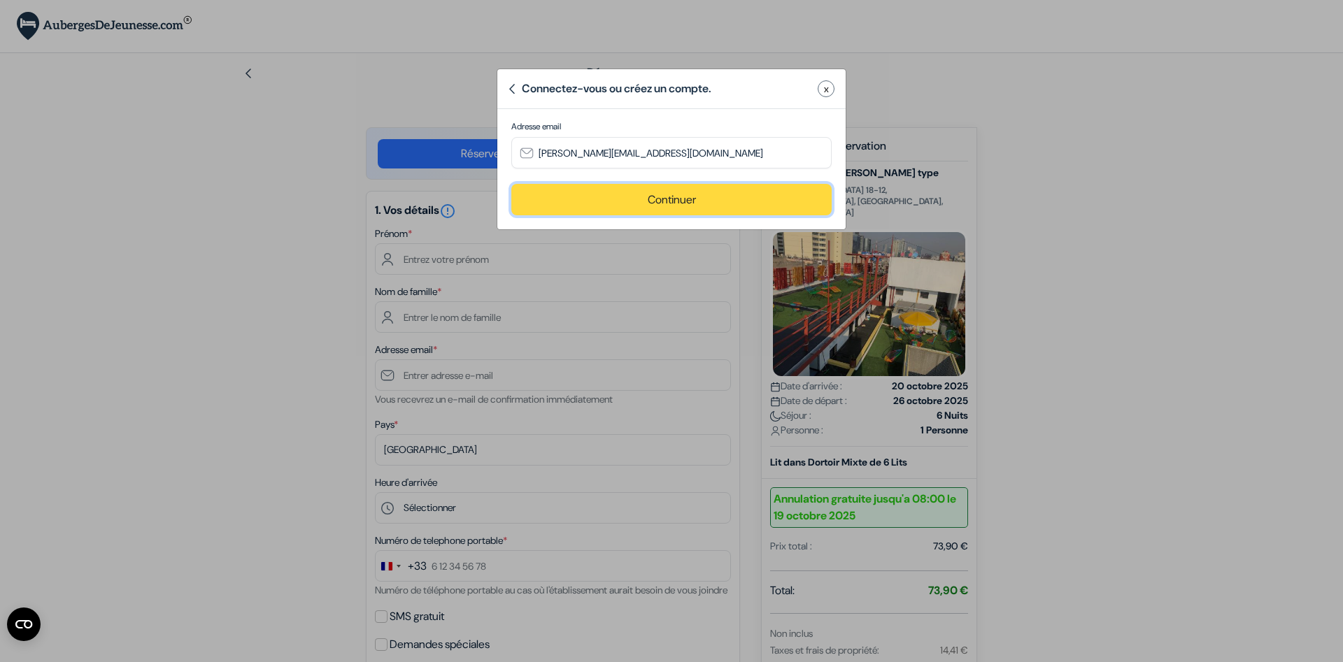
click at [726, 201] on button "Continuer" at bounding box center [671, 199] width 320 height 31
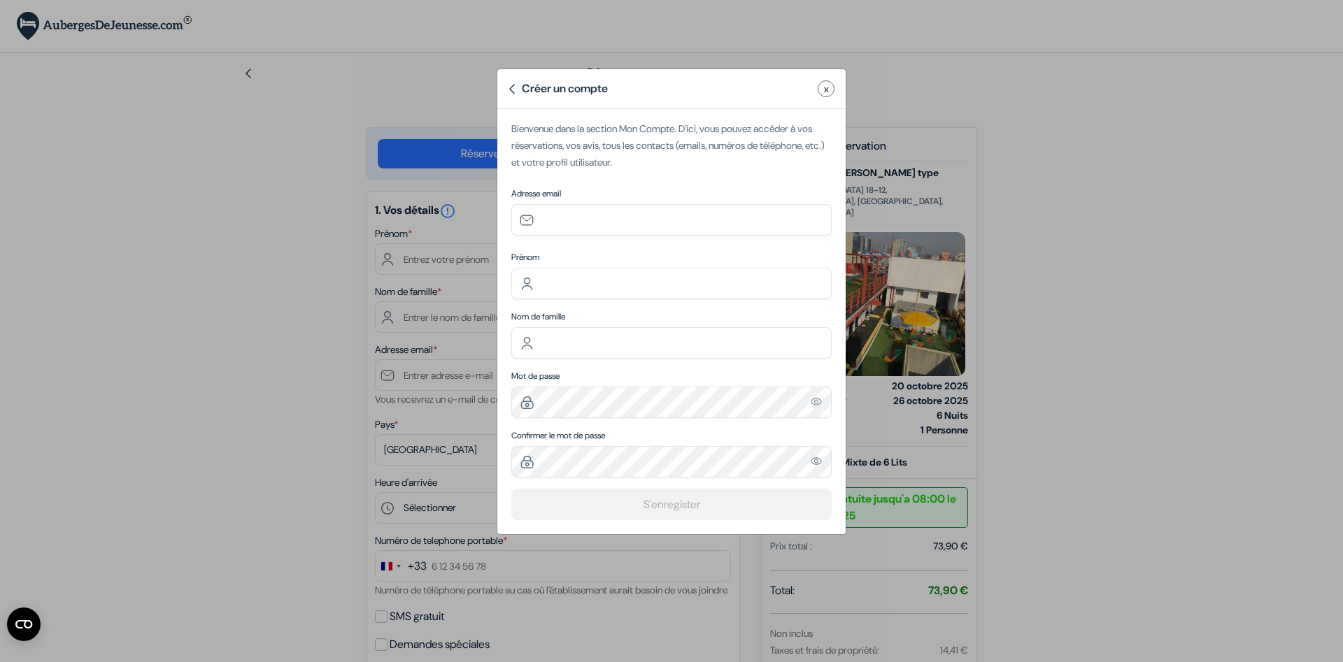
type input "[PERSON_NAME][EMAIL_ADDRESS][DOMAIN_NAME]"
click at [634, 274] on input "text" at bounding box center [671, 283] width 320 height 31
type input "[PERSON_NAME]"
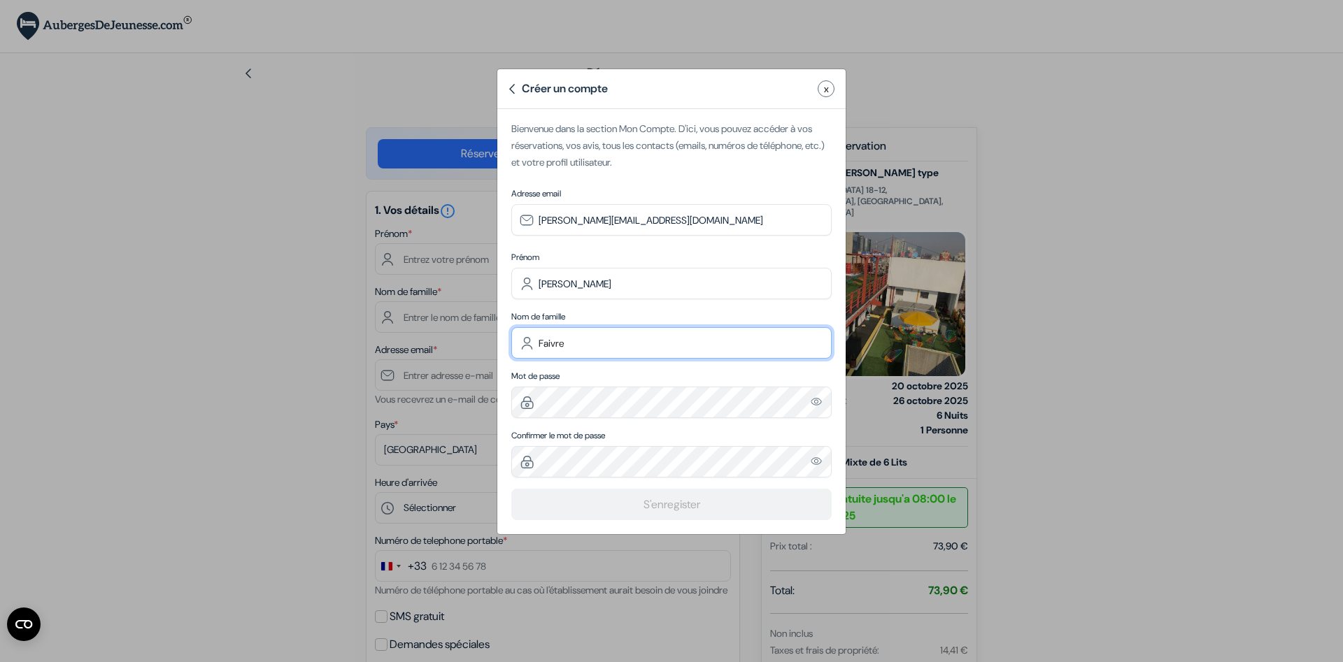
type input "Faivre"
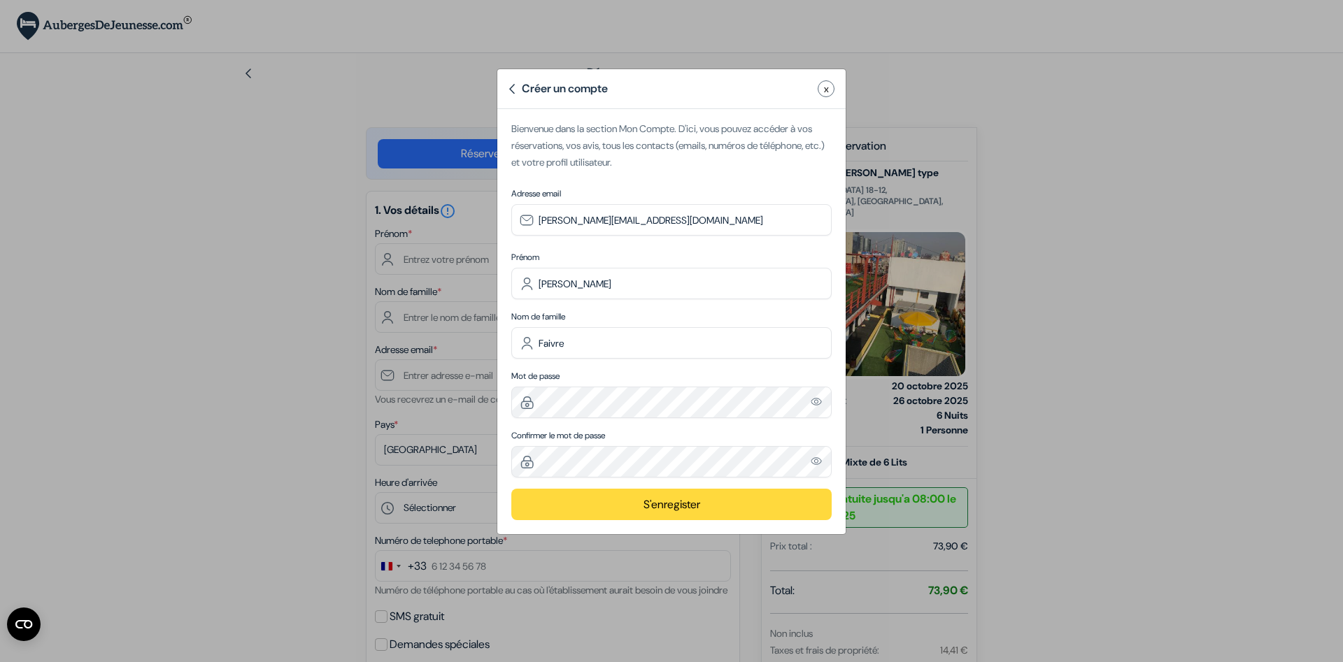
click at [721, 504] on button "S'enregister" at bounding box center [671, 504] width 320 height 31
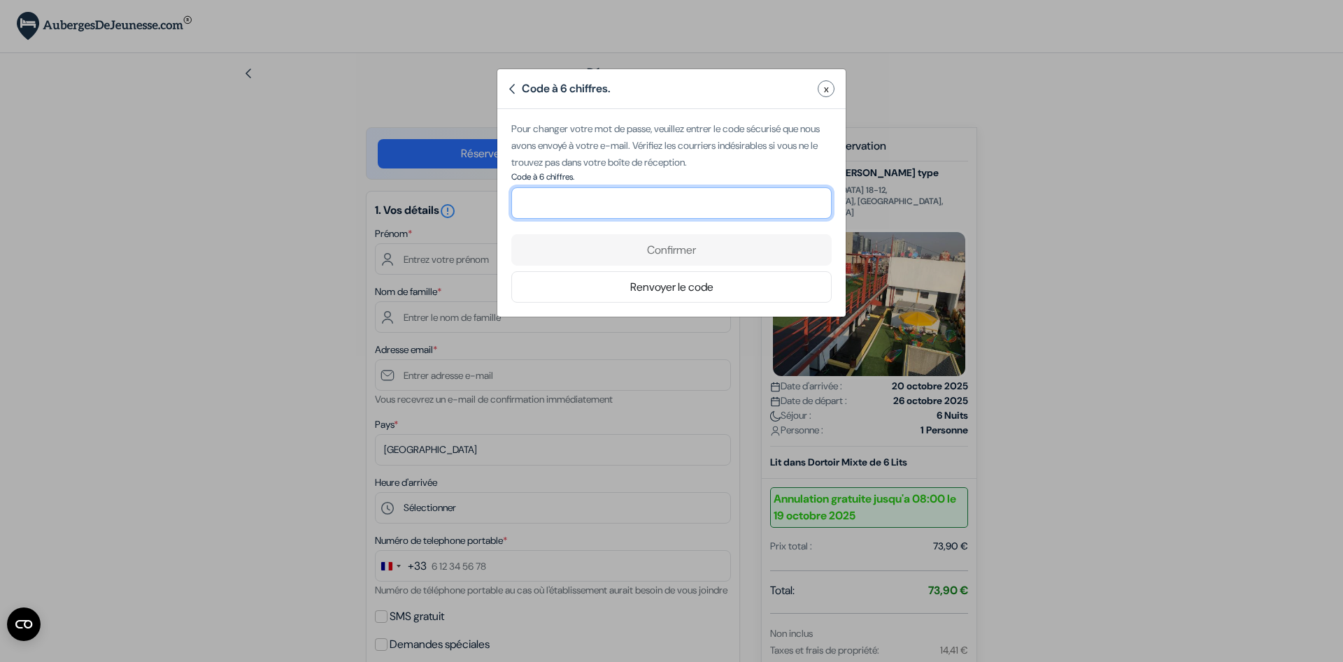
click at [645, 208] on input "number" at bounding box center [671, 202] width 320 height 31
paste input "953914"
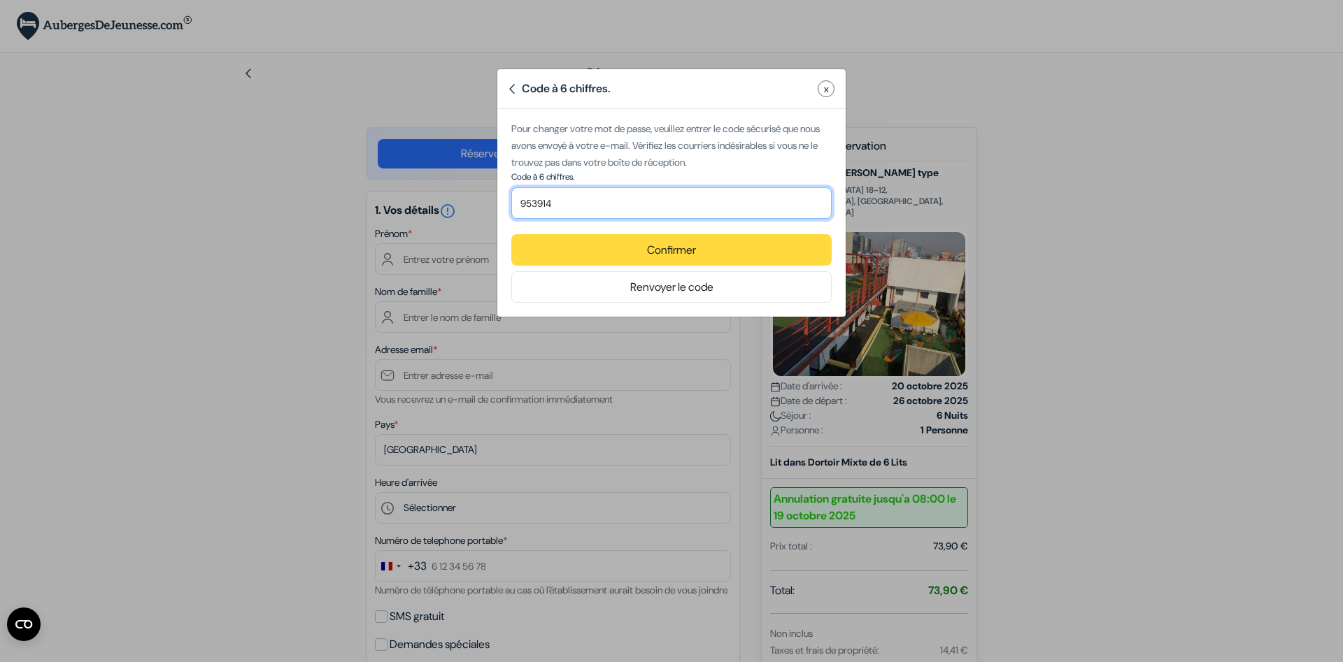
type input "953914"
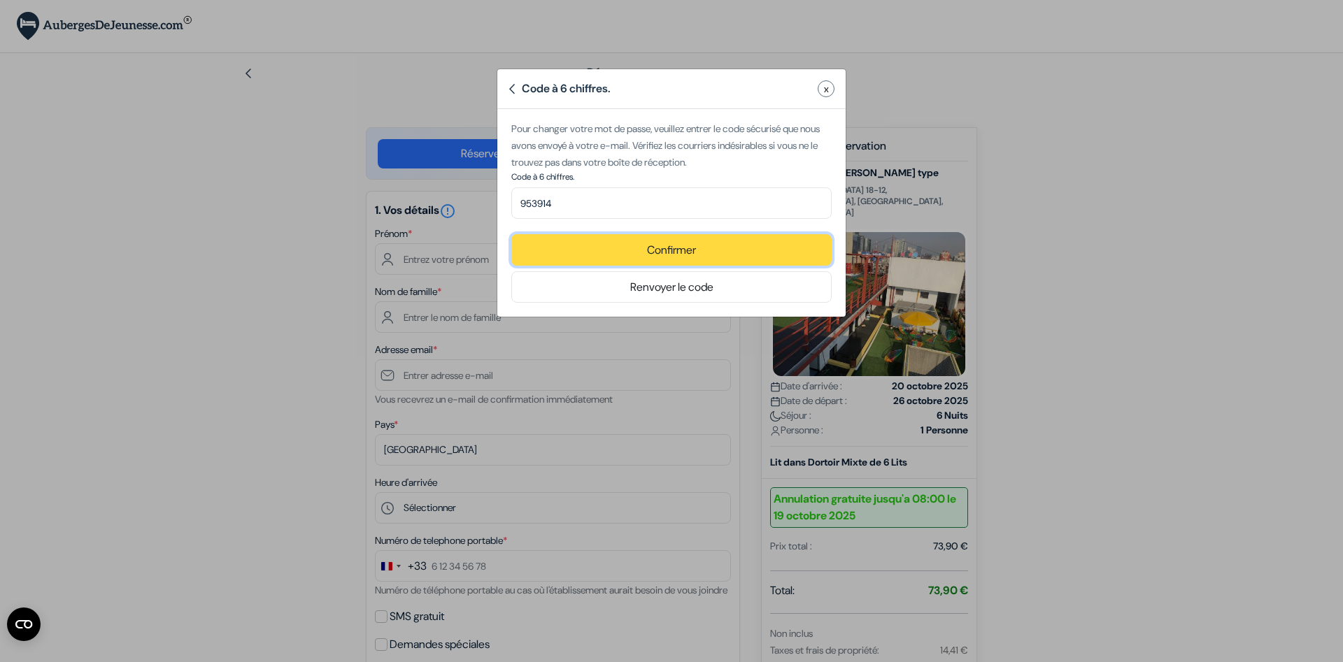
click at [657, 247] on button "Confirmer" at bounding box center [671, 249] width 320 height 31
click at [667, 261] on button "Confirmer" at bounding box center [671, 249] width 320 height 31
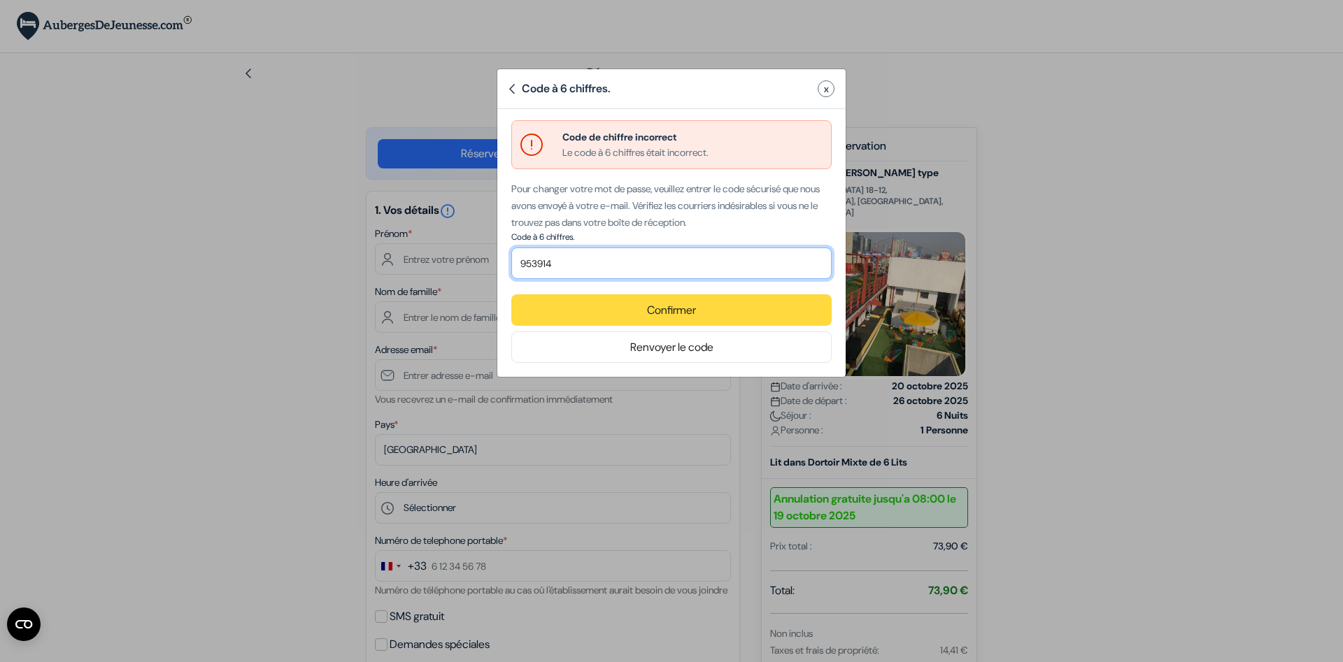
click at [538, 263] on input "953914" at bounding box center [671, 263] width 320 height 31
click at [604, 260] on input "953914" at bounding box center [671, 263] width 320 height 31
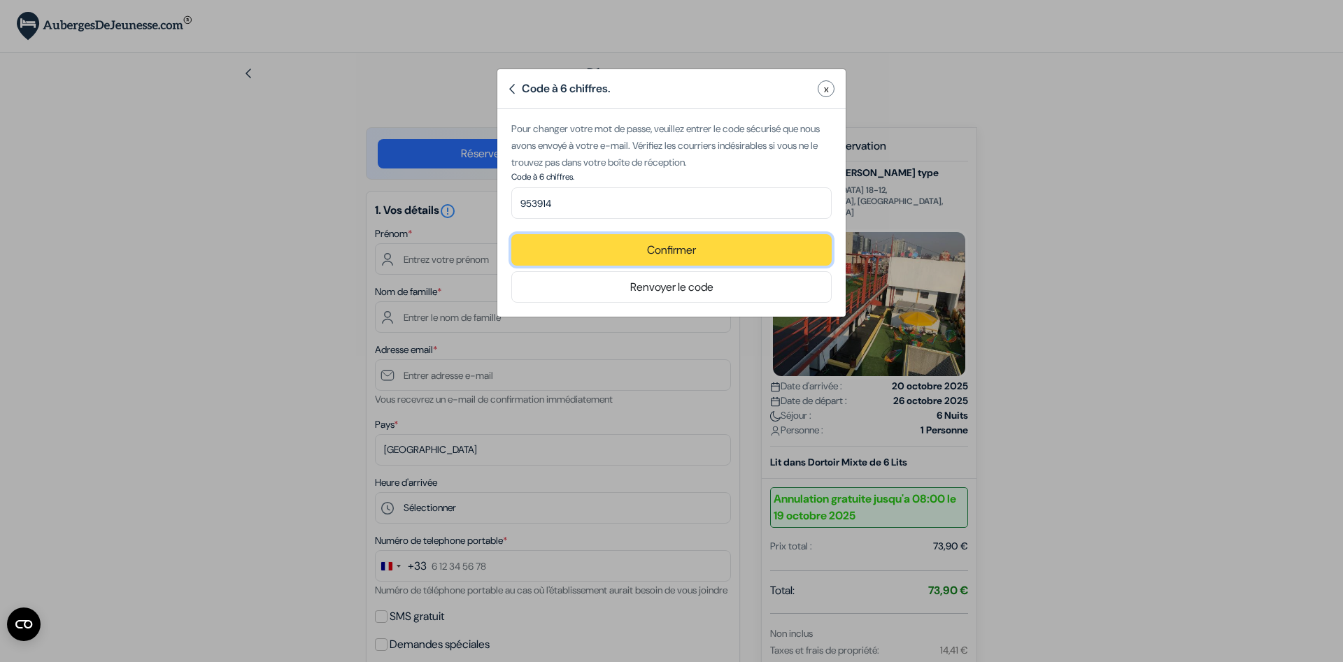
click at [611, 250] on button "Confirmer" at bounding box center [671, 249] width 320 height 31
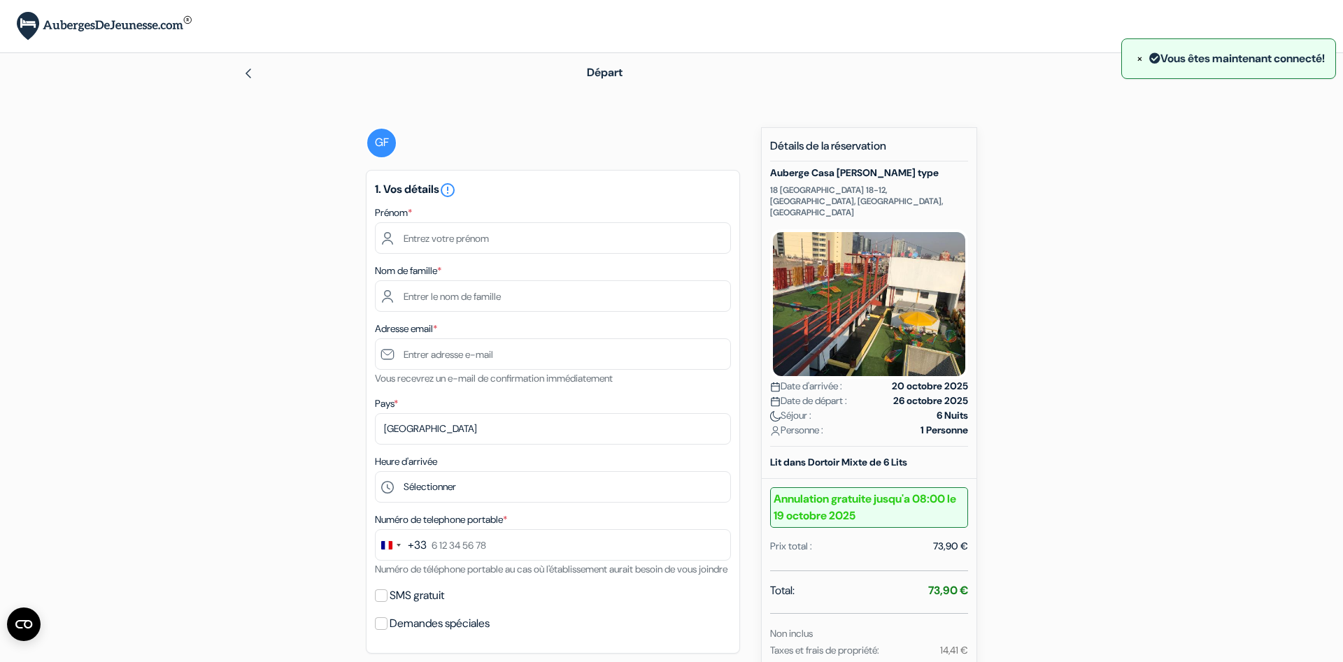
click at [625, 235] on body "Langue [GEOGRAPHIC_DATA] [GEOGRAPHIC_DATA] [GEOGRAPHIC_DATA]" at bounding box center [671, 575] width 1343 height 1151
click at [253, 74] on img at bounding box center [248, 73] width 11 height 11
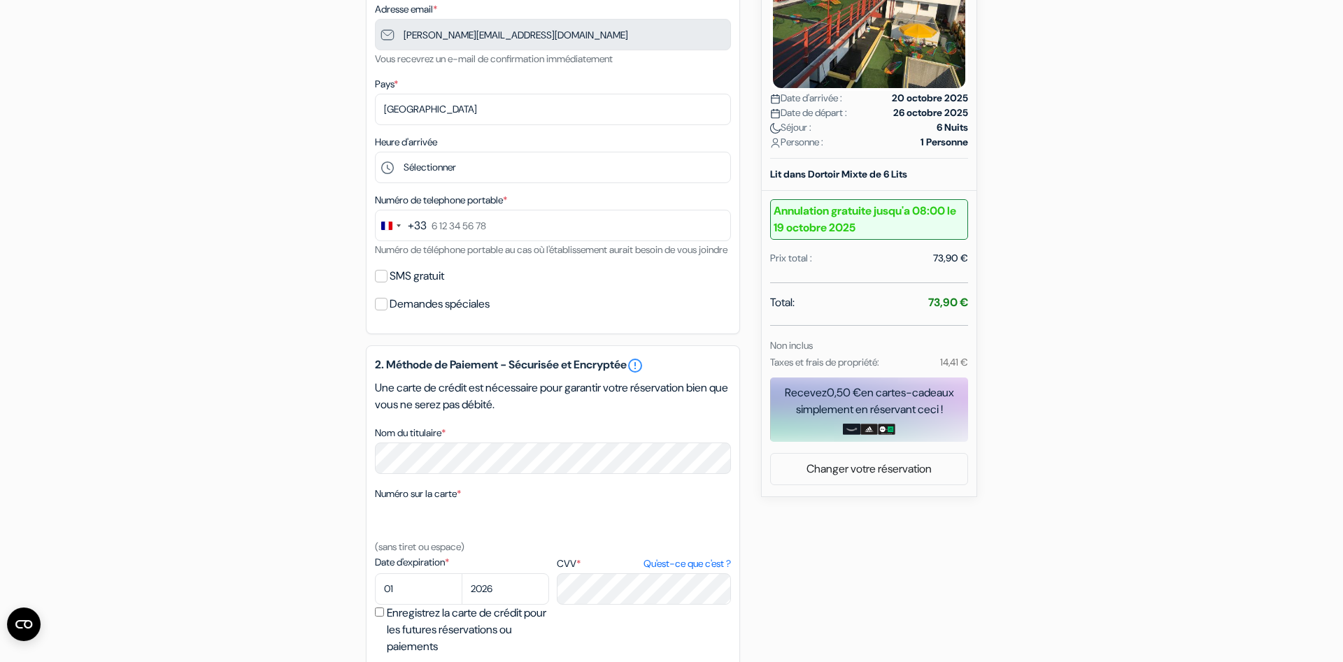
scroll to position [285, 0]
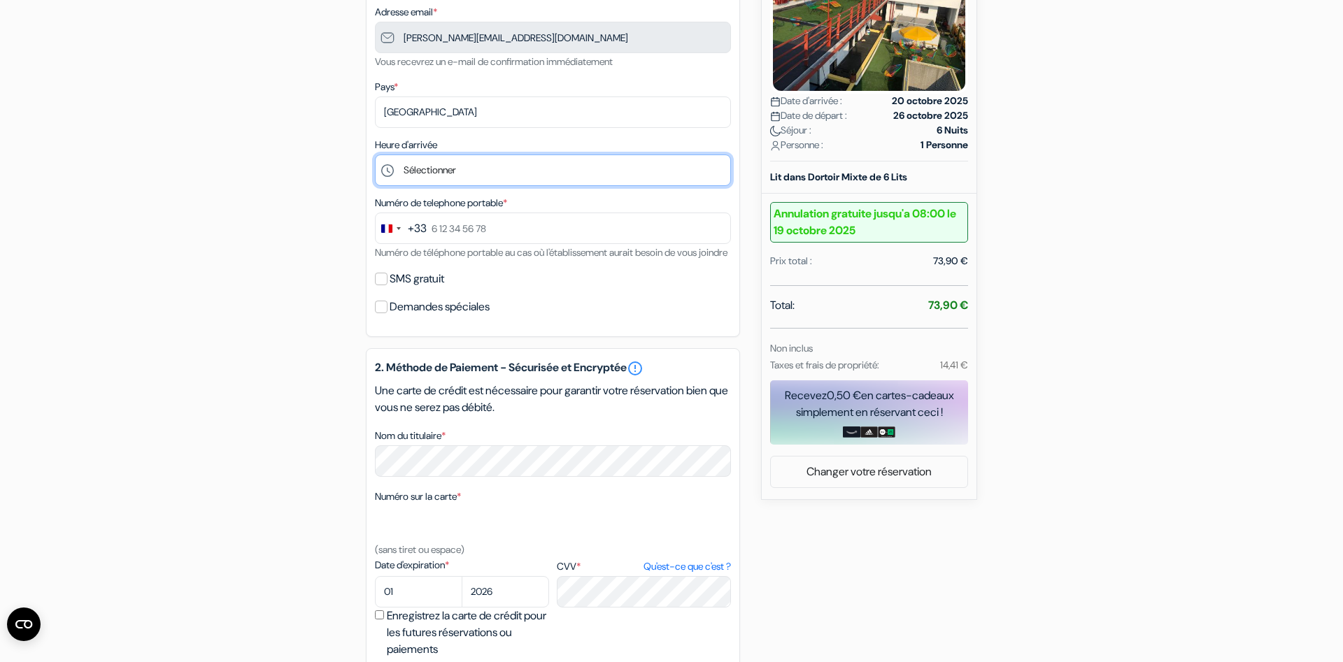
click at [375, 155] on select "Sélectionner 15:00 16:00 17:00 18:00 19:00 20:00 21:00 22:00" at bounding box center [553, 170] width 356 height 31
select select "21"
click option "21:00" at bounding box center [0, 0] width 0 height 0
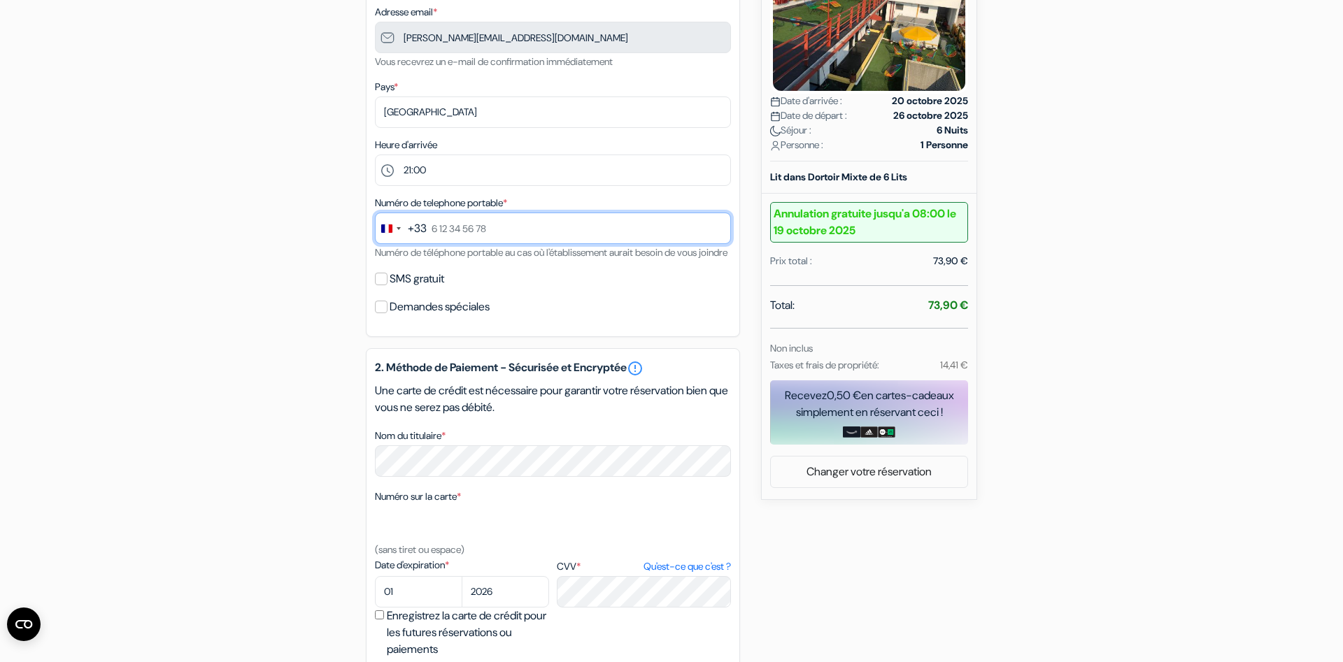
click at [448, 218] on input "text" at bounding box center [553, 228] width 356 height 31
type input "6 75 57 16 33"
click at [478, 255] on small "Numéro de téléphone portable au cas où l'établissement aurait besoin de vous jo…" at bounding box center [551, 252] width 353 height 13
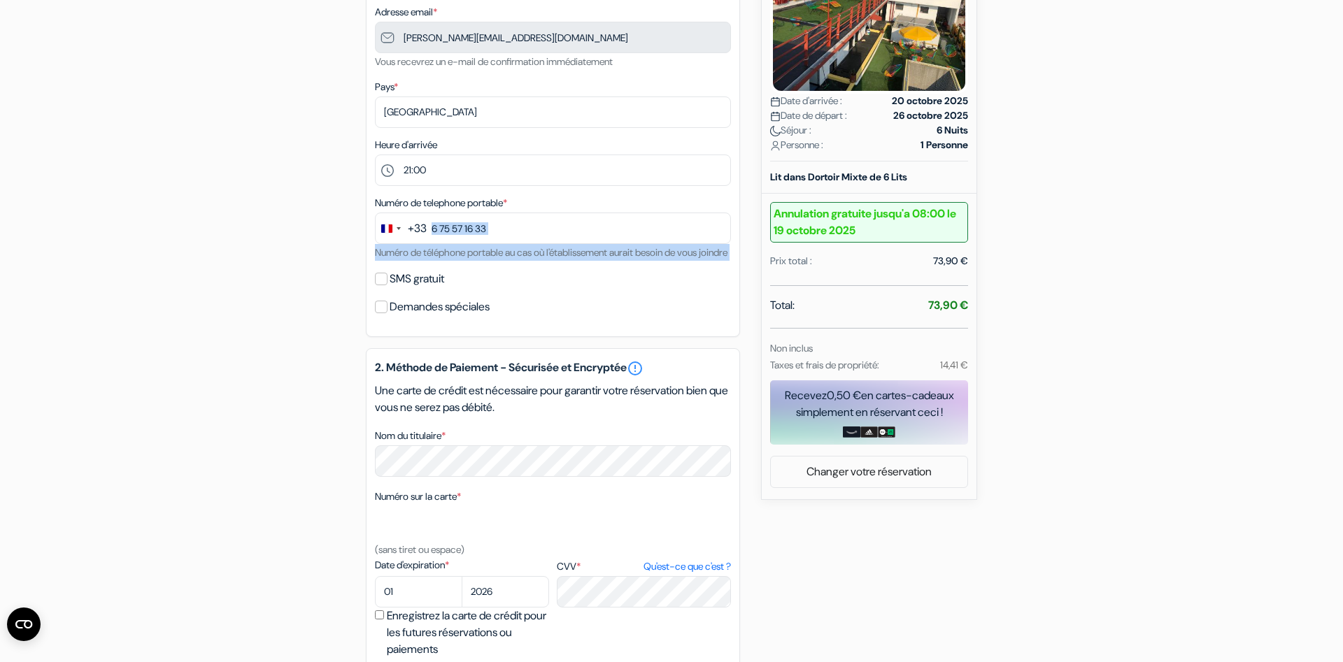
click at [478, 255] on small "Numéro de téléphone portable au cas où l'établissement aurait besoin de vous jo…" at bounding box center [551, 252] width 353 height 13
click at [206, 317] on form "Départ add_box Auberge Casa Eufemia type 18 San Jerónimo San Jeronimo 18-12, Ce…" at bounding box center [671, 301] width 1343 height 1067
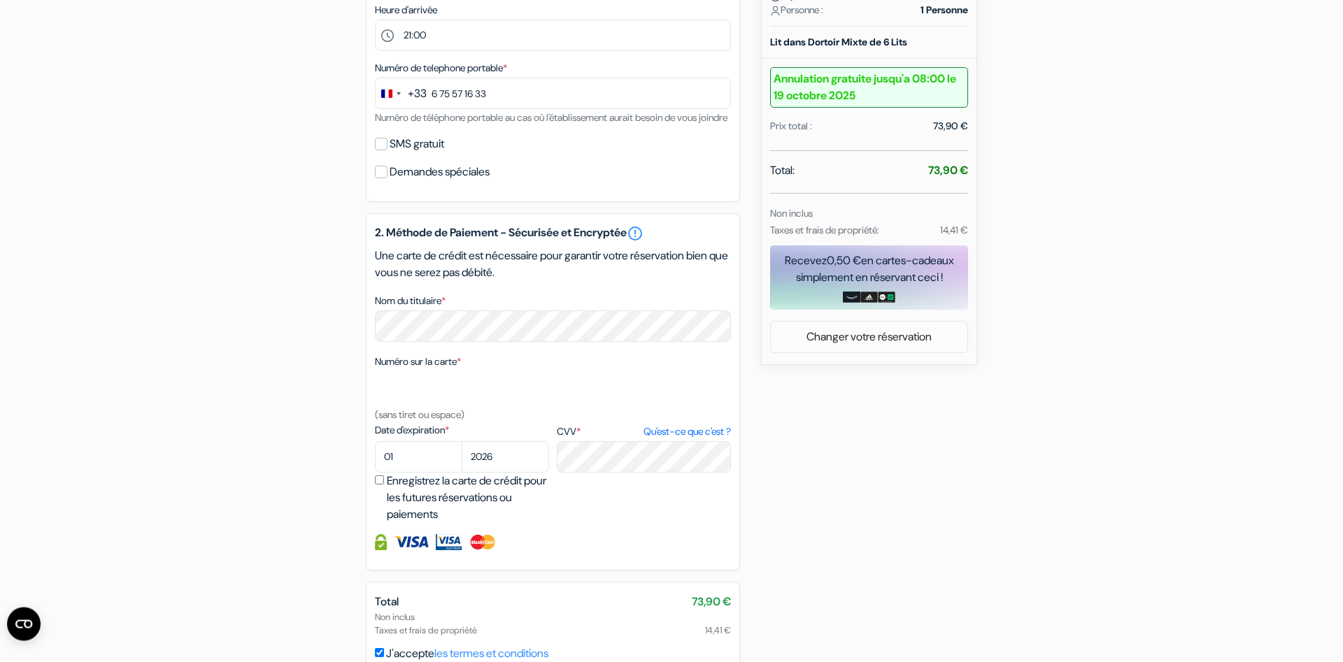
scroll to position [428, 0]
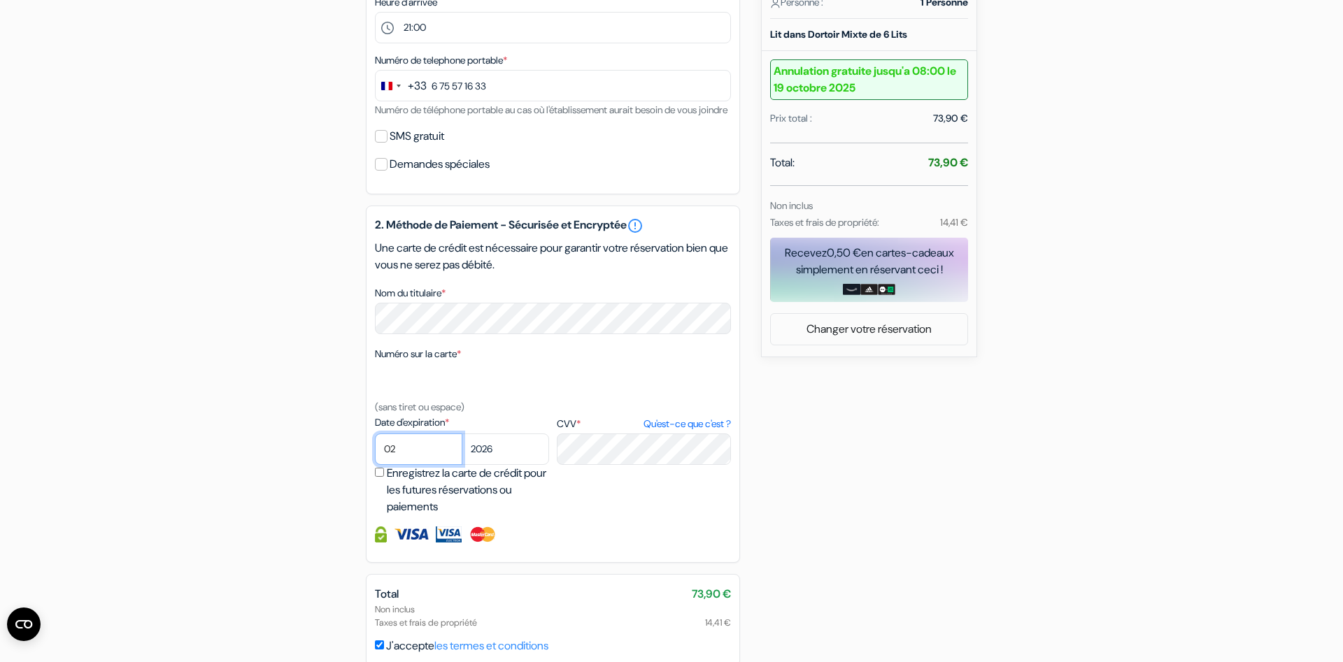
select select "09"
select select "2027"
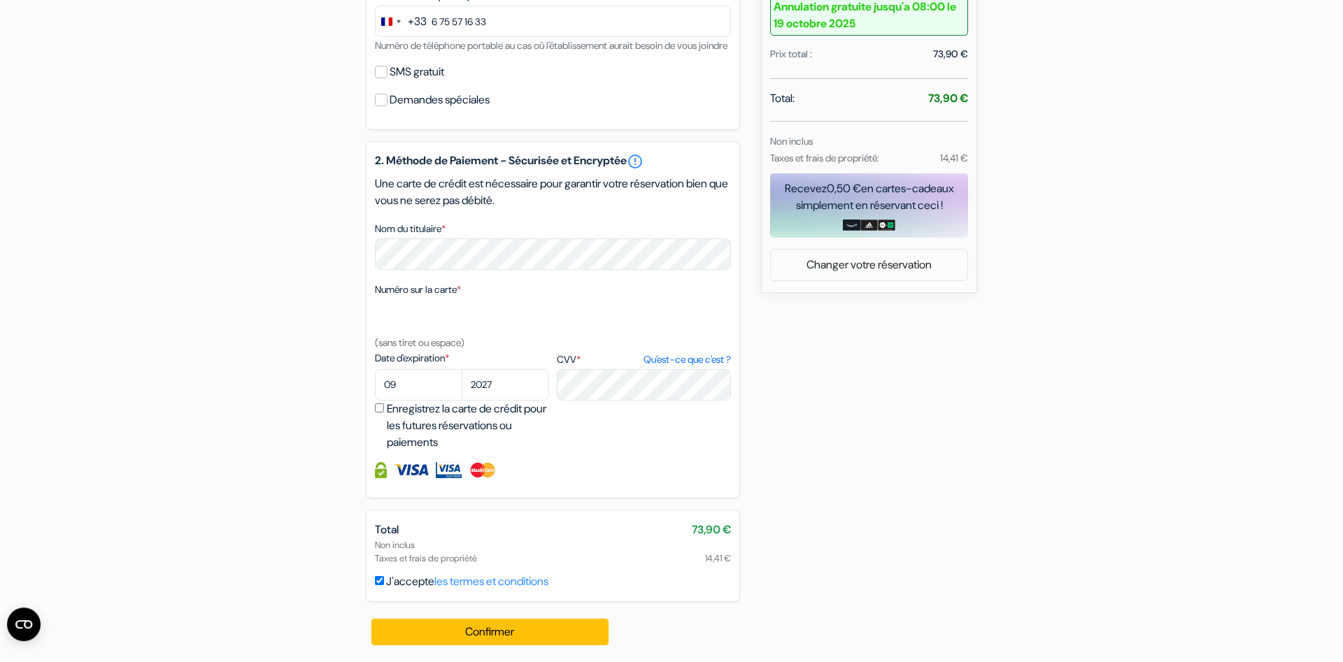
scroll to position [509, 0]
click at [456, 633] on button "Confirmer Loading..." at bounding box center [489, 632] width 237 height 27
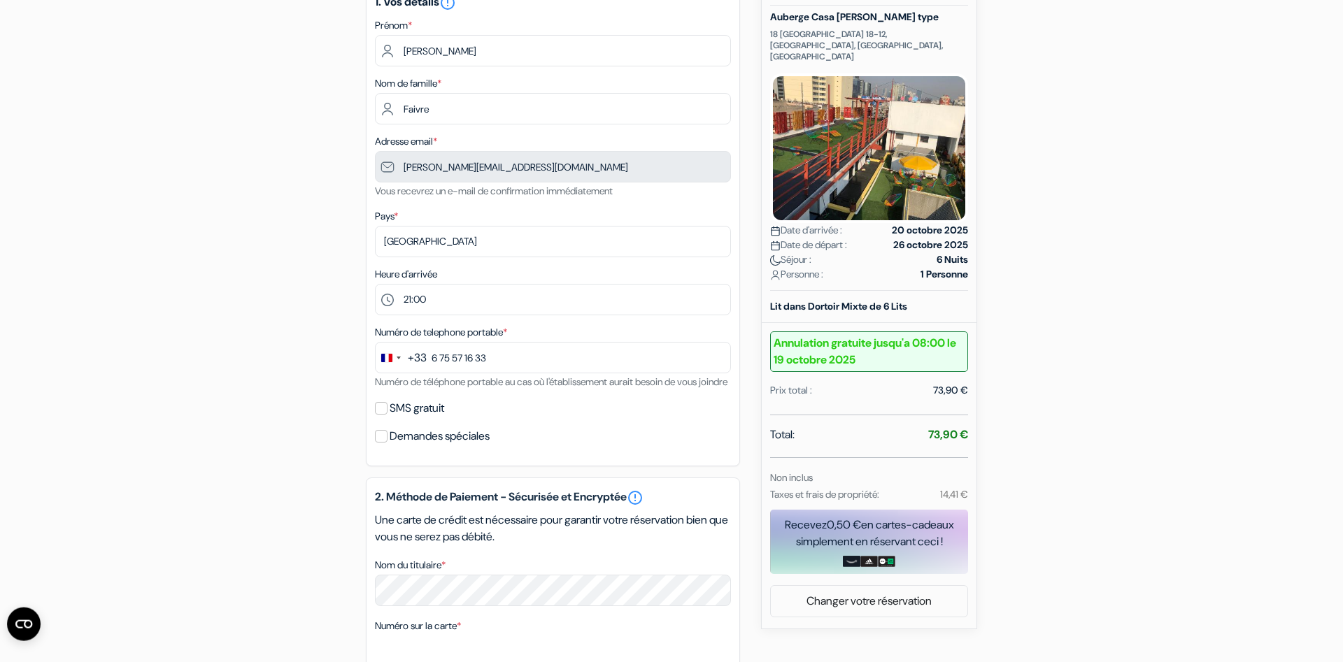
scroll to position [295, 0]
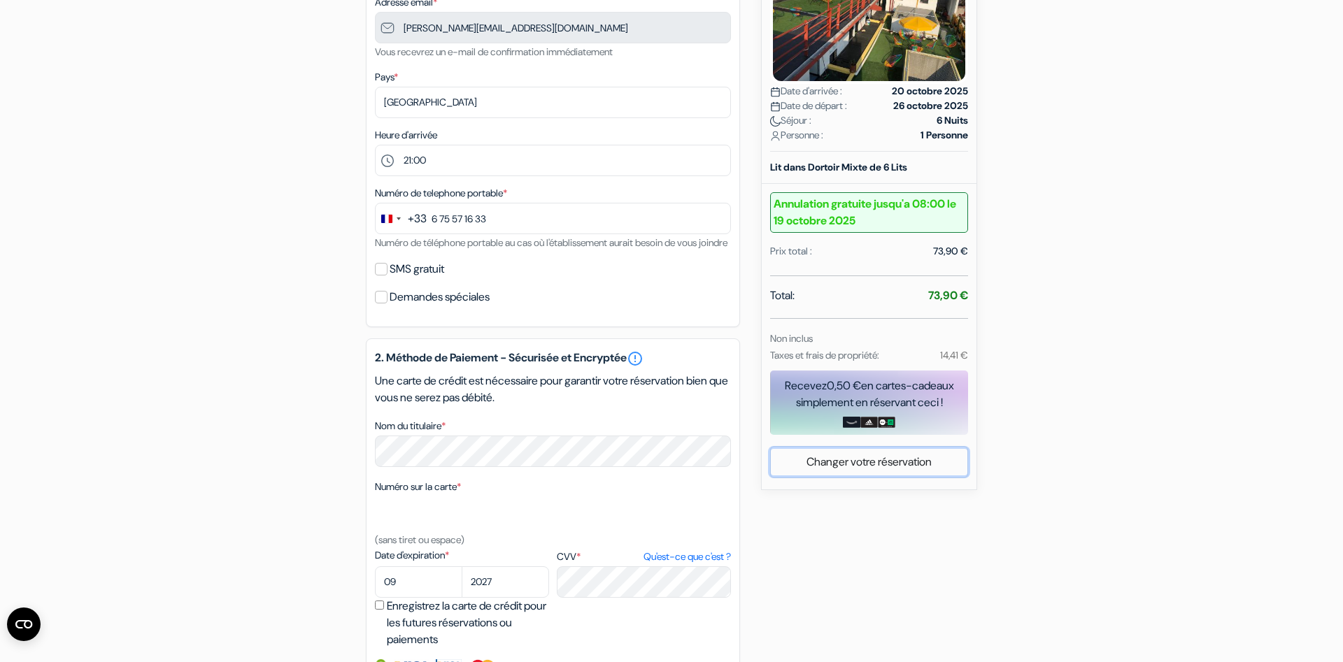
click at [888, 449] on link "Changer votre réservation" at bounding box center [869, 462] width 197 height 27
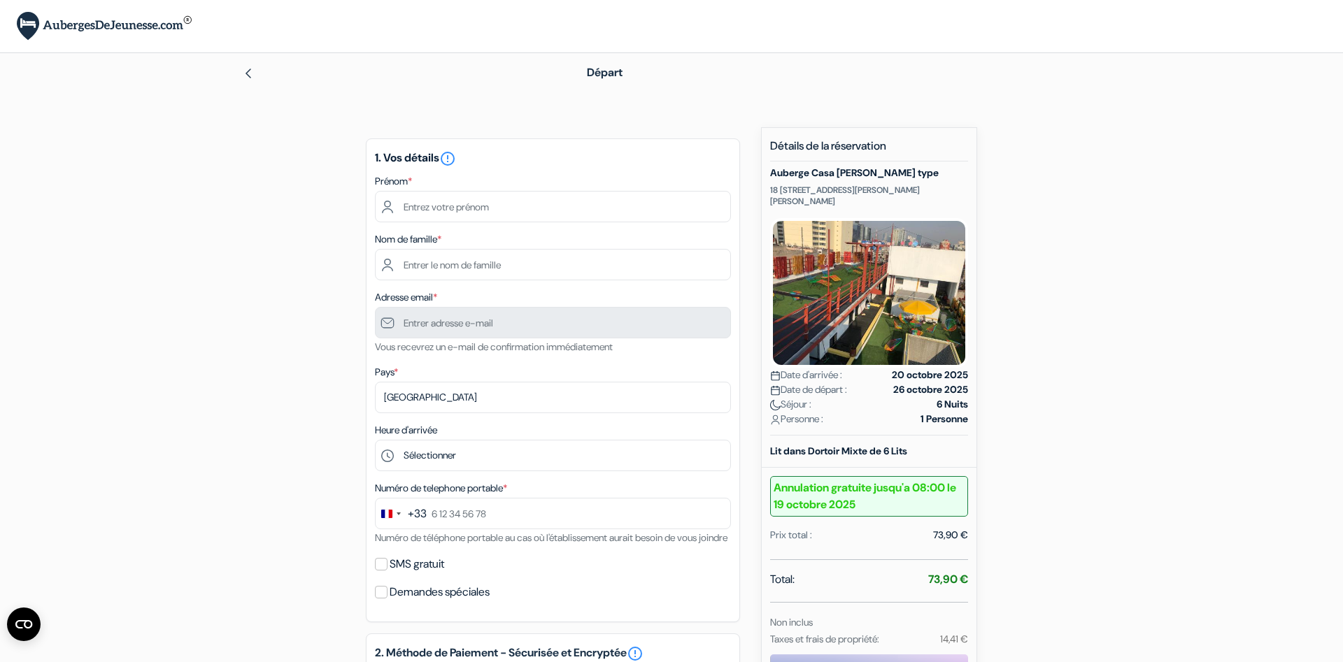
click at [248, 73] on img at bounding box center [248, 73] width 11 height 11
type input "6 75 57 16 33"
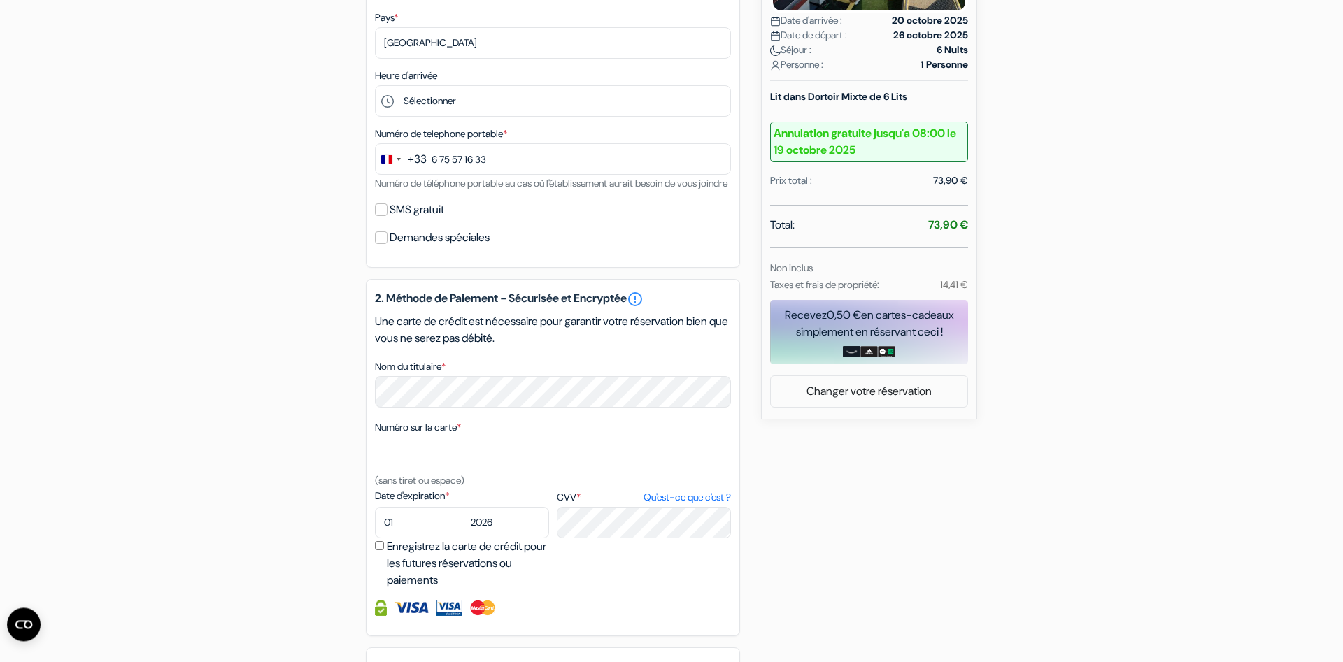
scroll to position [509, 0]
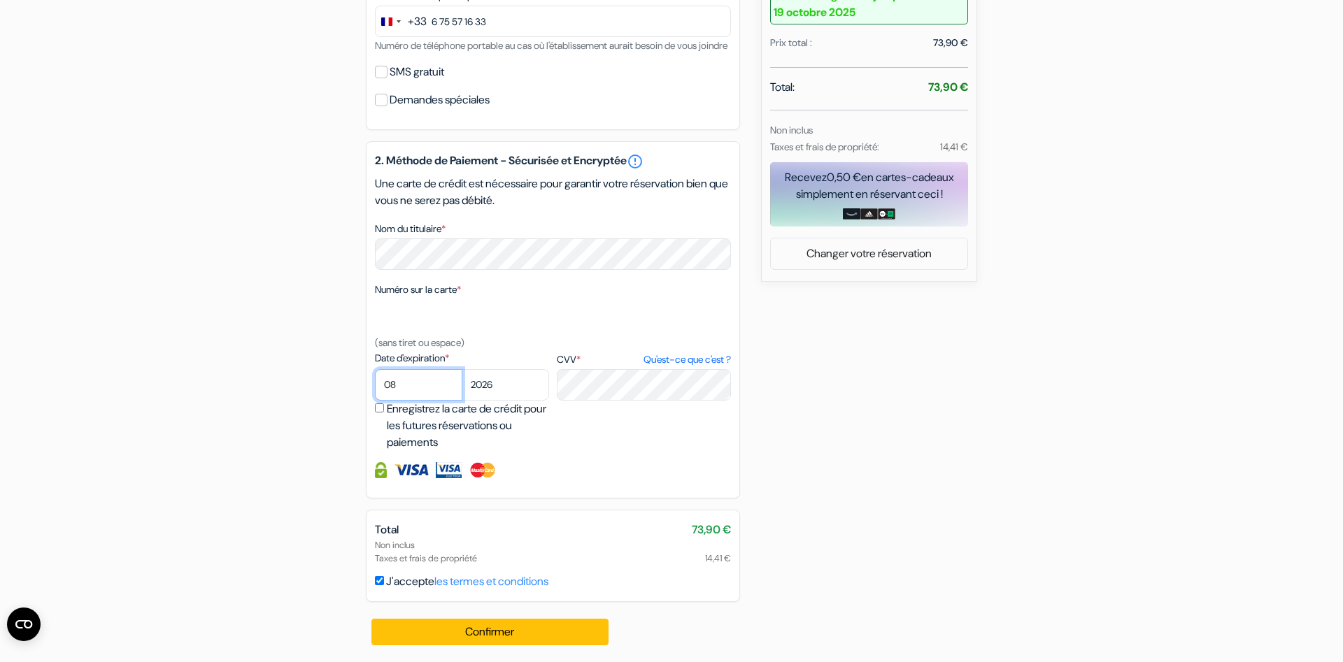
select select "09"
click at [299, 438] on div "add_box Auberge Casa [PERSON_NAME] type [STREET_ADDRESS][PERSON_NAME][PERSON_NA…" at bounding box center [671, 149] width 923 height 1028
click at [454, 634] on button "Confirmer Loading..." at bounding box center [489, 632] width 237 height 27
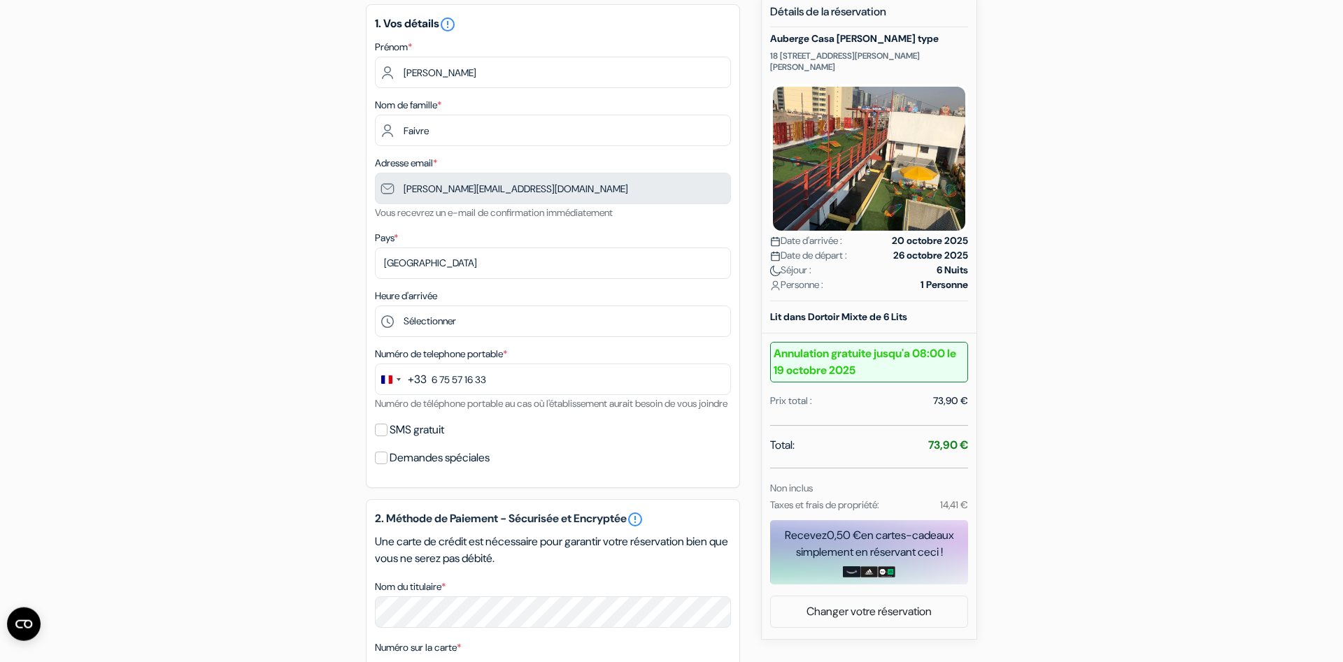
scroll to position [81, 0]
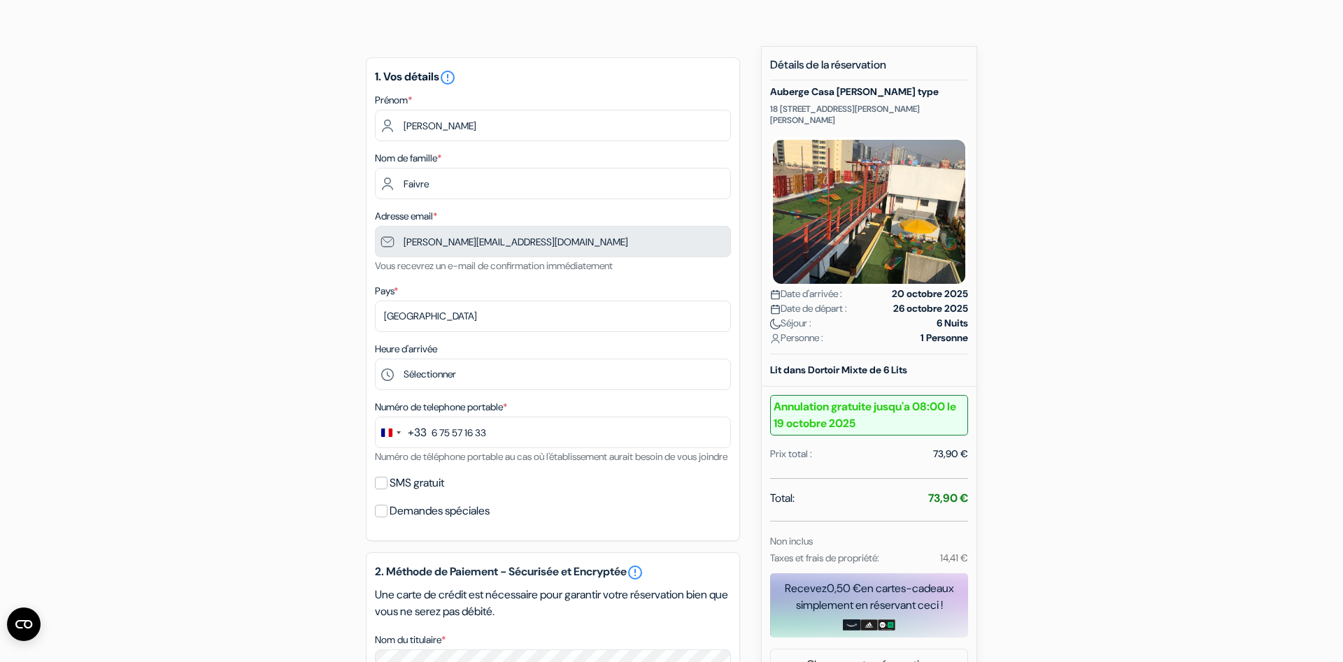
click at [844, 407] on b "Annulation gratuite jusqu'a 08:00 le 19 octobre 2025" at bounding box center [869, 415] width 198 height 41
click at [982, 389] on div "add_box Auberge Casa [PERSON_NAME] type [STREET_ADDRESS][PERSON_NAME][PERSON_NA…" at bounding box center [671, 560] width 923 height 1028
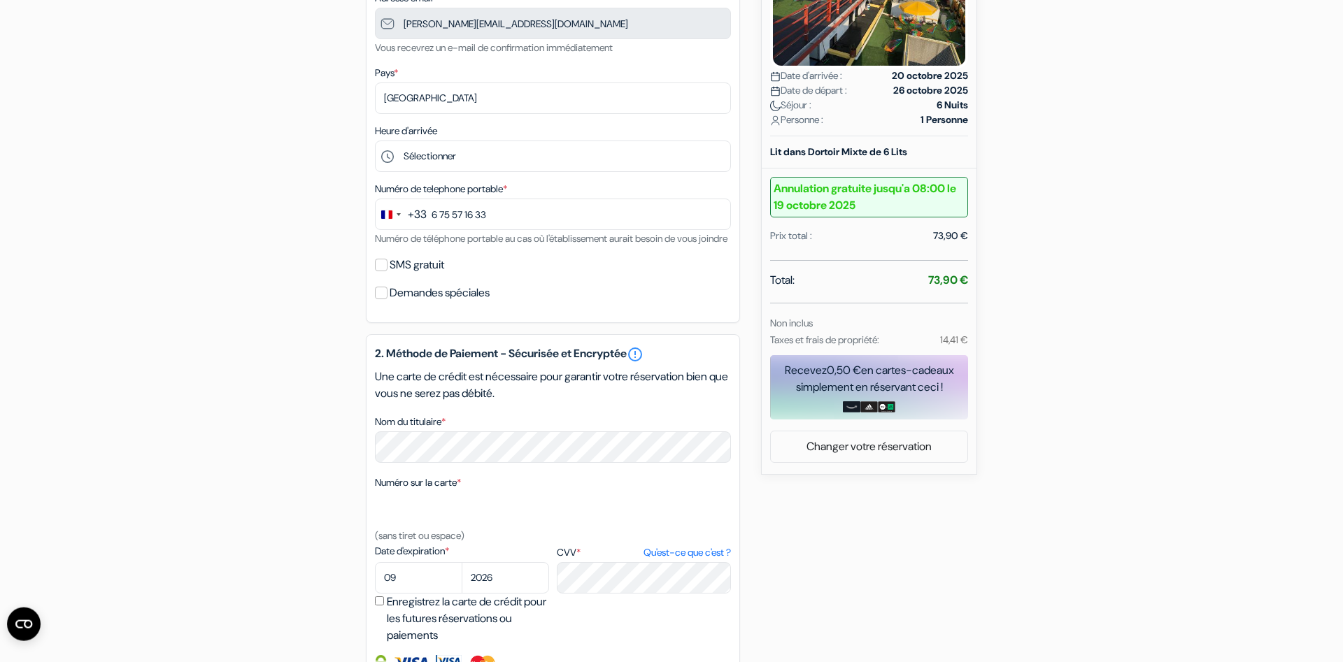
scroll to position [367, 0]
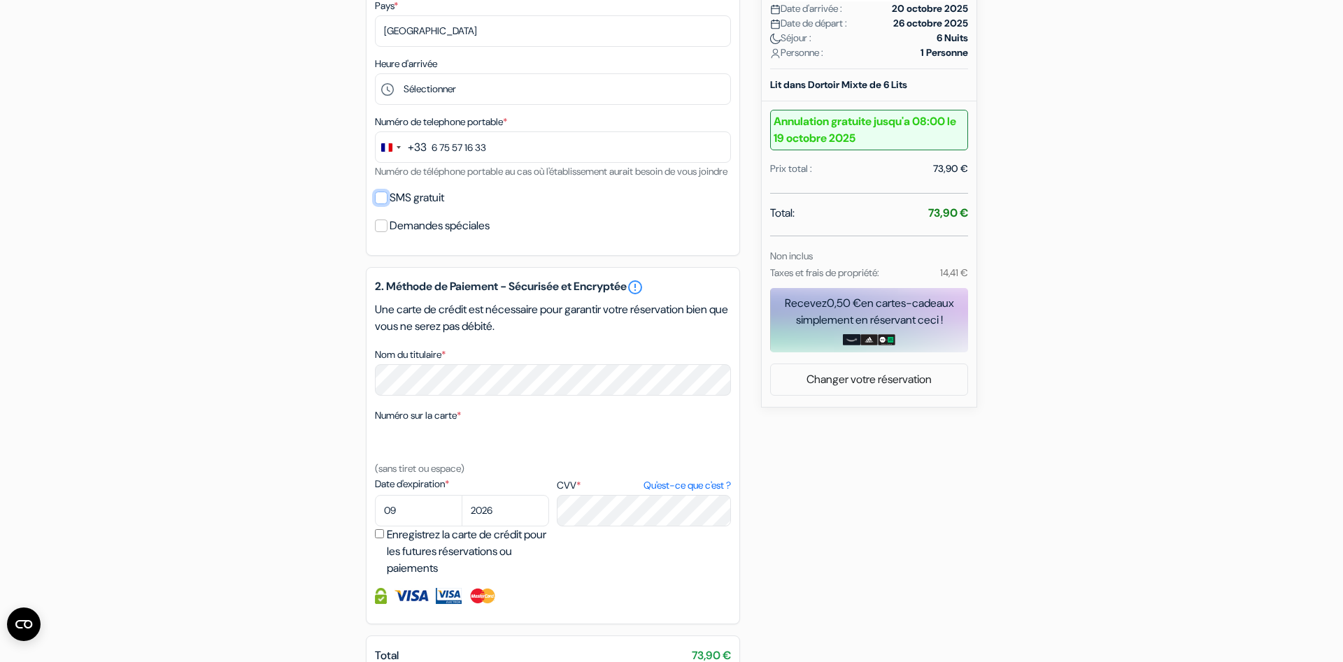
click at [381, 204] on input "SMS gratuit" at bounding box center [381, 198] width 13 height 13
checkbox input "true"
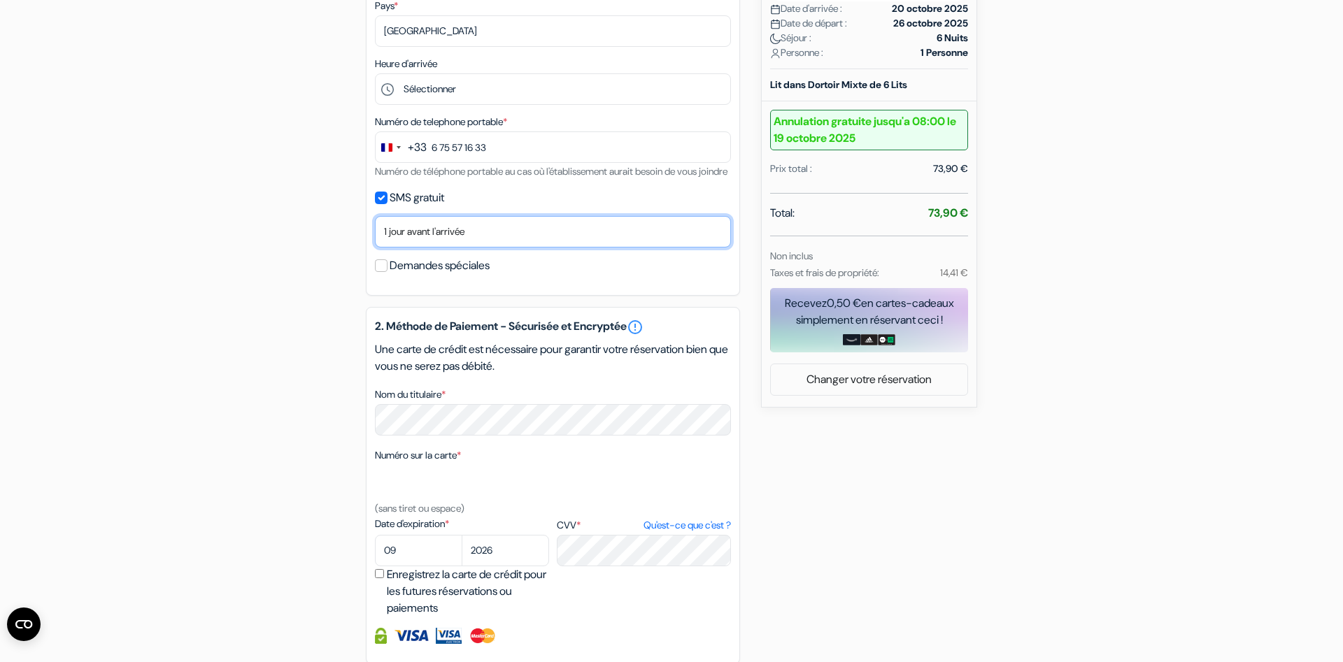
click at [375, 216] on select "Non merci Maintenant Le jour de votre arrivée 1 jour avant l'arrivée 2 jours av…" at bounding box center [553, 231] width 356 height 31
click at [409, 248] on select "Non merci Maintenant Le jour de votre arrivée 1 jour avant l'arrivée 2 jours av…" at bounding box center [553, 231] width 356 height 31
click at [375, 216] on select "Non merci Maintenant Le jour de votre arrivée 1 jour avant l'arrivée 2 jours av…" at bounding box center [553, 231] width 356 height 31
select select "now"
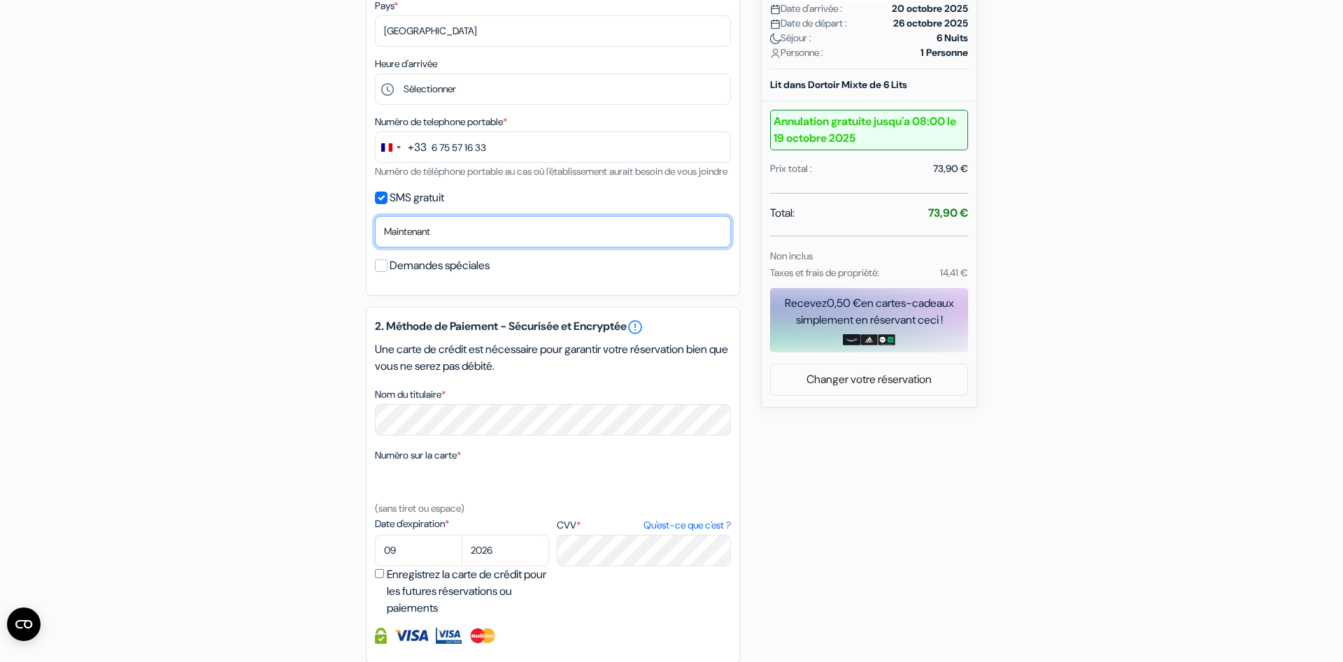
click option "Maintenant" at bounding box center [0, 0] width 0 height 0
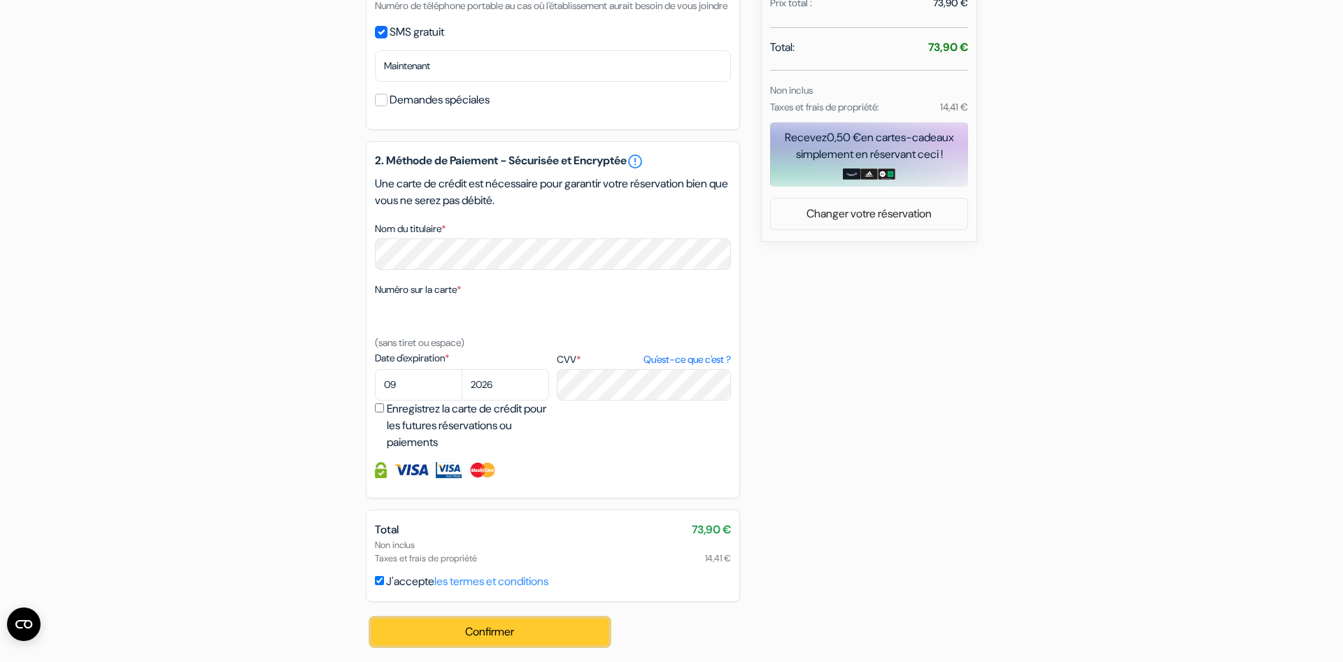
click at [509, 633] on button "Confirmer Loading..." at bounding box center [489, 632] width 237 height 27
click at [422, 474] on img at bounding box center [411, 470] width 35 height 16
click at [448, 474] on img at bounding box center [448, 470] width 25 height 16
click at [475, 465] on img at bounding box center [483, 470] width 29 height 16
click at [381, 470] on img at bounding box center [381, 470] width 12 height 16
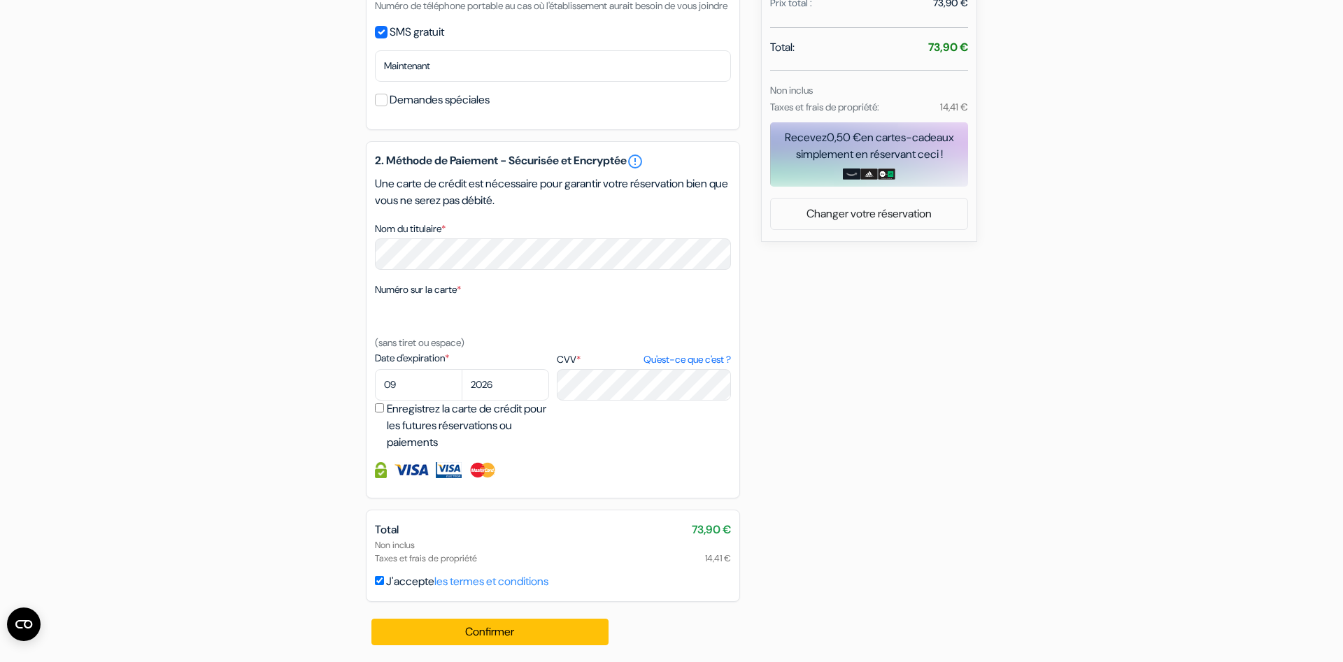
click at [409, 415] on label "Enregistrez la carte de crédit pour les futures réservations ou paiements" at bounding box center [470, 426] width 166 height 50
click at [384, 413] on input "Enregistrez la carte de crédit pour les futures réservations ou paiements" at bounding box center [379, 408] width 9 height 9
checkbox input "true"
click at [457, 631] on button "Confirmer Loading..." at bounding box center [489, 632] width 237 height 27
click at [411, 589] on label "J'accepte les termes et conditions" at bounding box center [467, 582] width 162 height 17
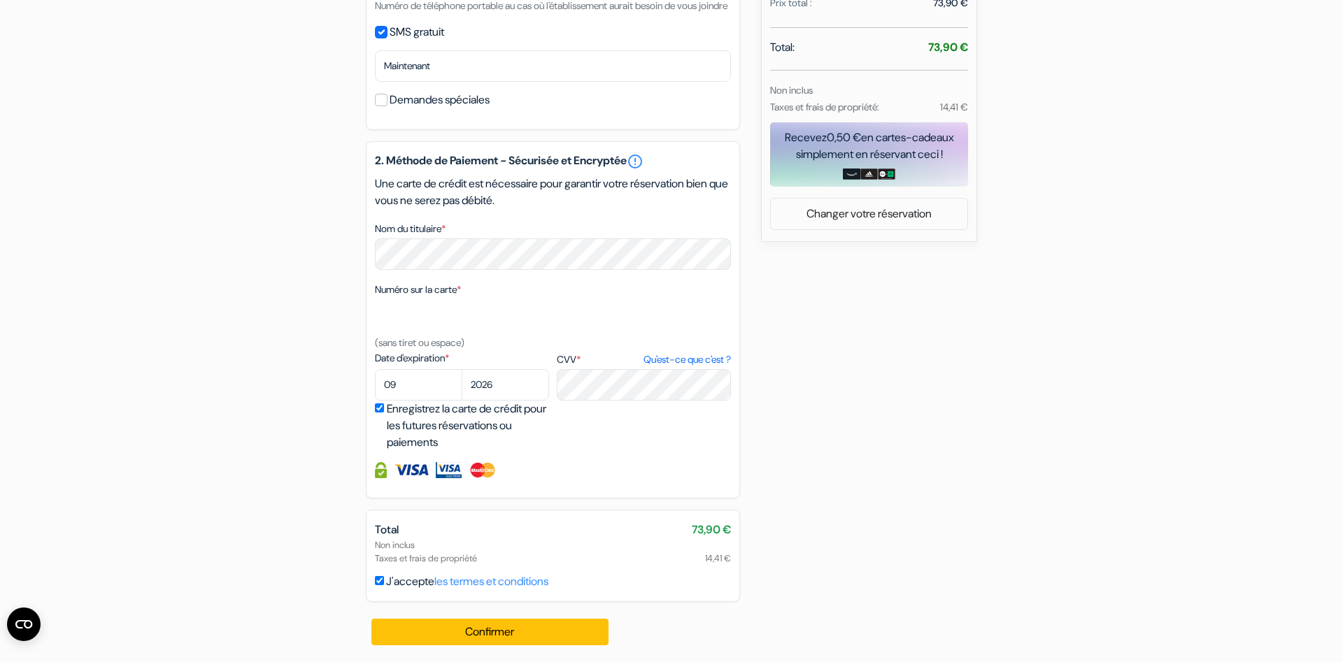
click at [384, 586] on input "J'accepte les termes et conditions" at bounding box center [379, 580] width 9 height 9
click at [409, 583] on label "J'accepte les termes et conditions" at bounding box center [467, 582] width 162 height 17
click at [384, 583] on input "J'accepte les termes et conditions" at bounding box center [379, 580] width 9 height 9
checkbox input "true"
click at [418, 623] on button "Confirmer Loading..." at bounding box center [489, 632] width 237 height 27
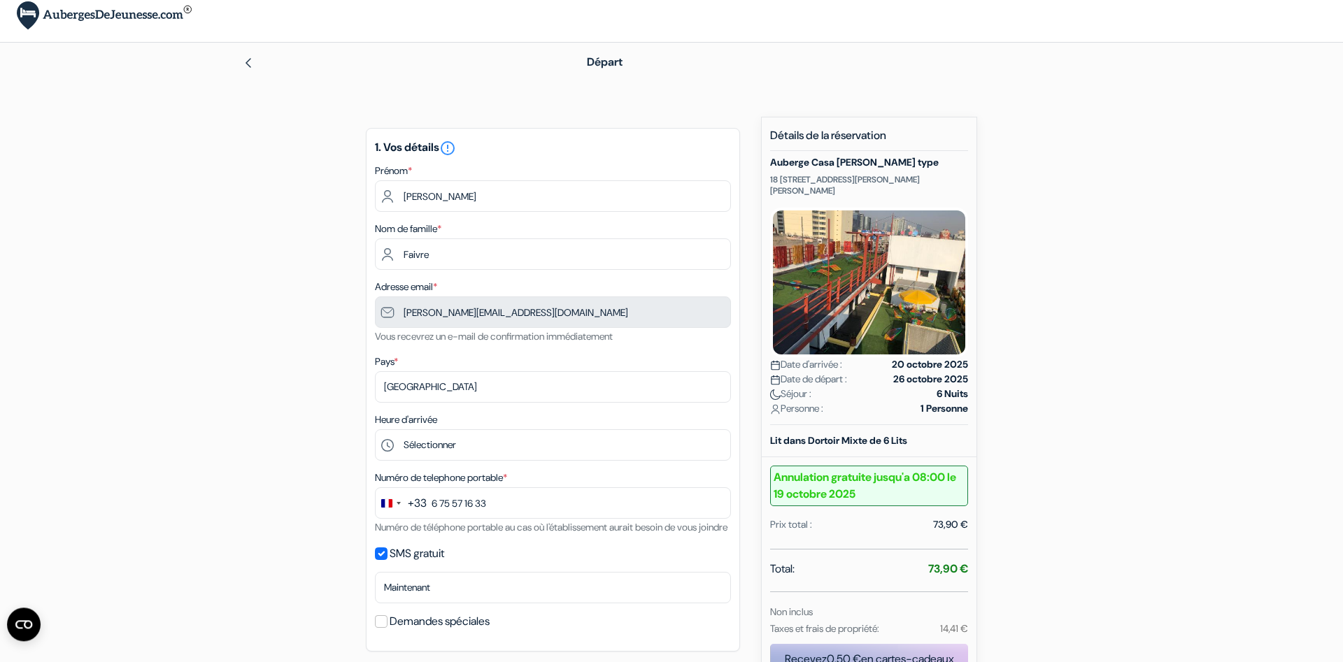
scroll to position [0, 0]
